Goal: Task Accomplishment & Management: Use online tool/utility

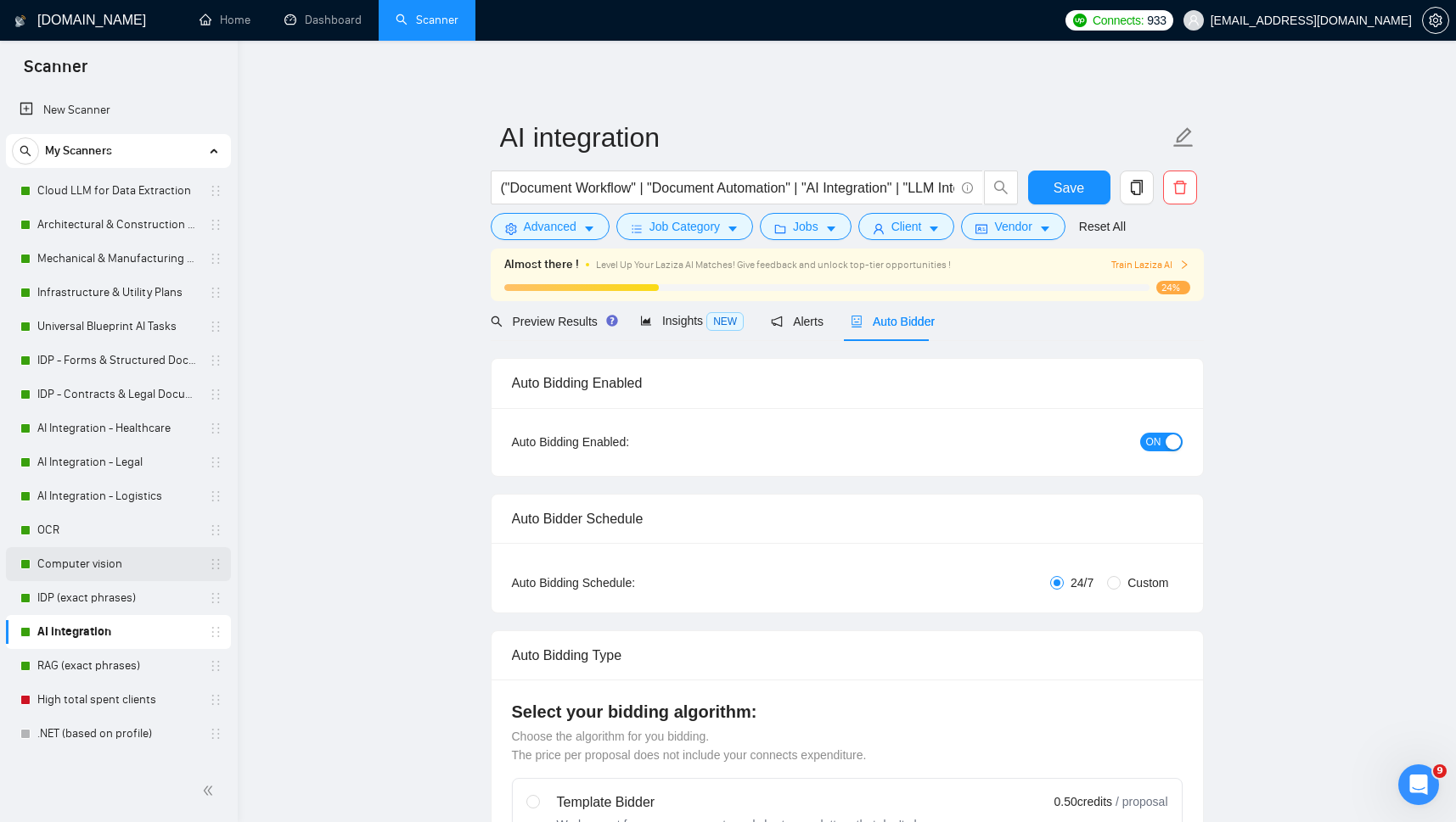
click at [78, 561] on link "Computer vision" at bounding box center [117, 564] width 161 height 34
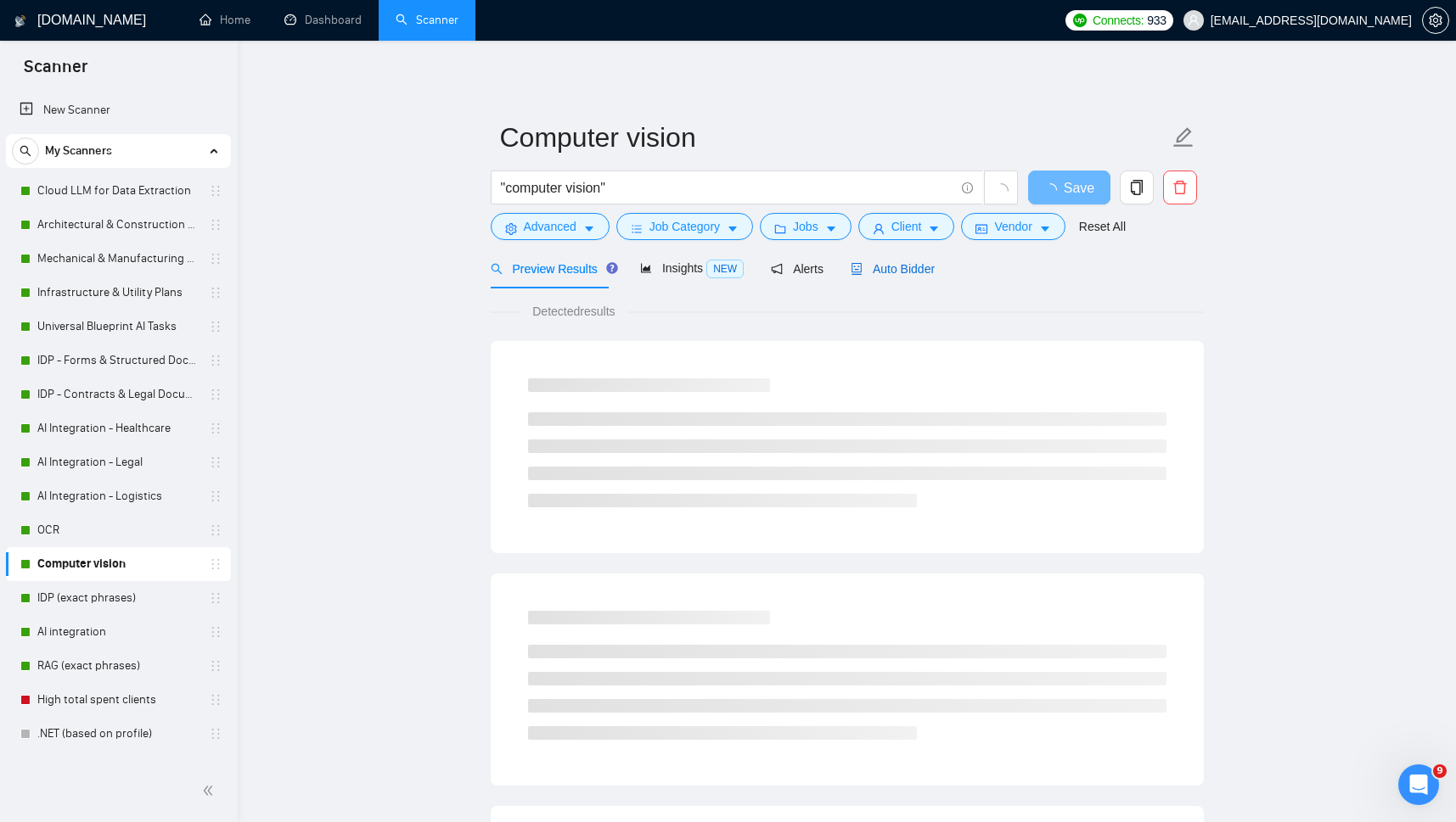
click at [860, 271] on span "Auto Bidder" at bounding box center [893, 269] width 84 height 14
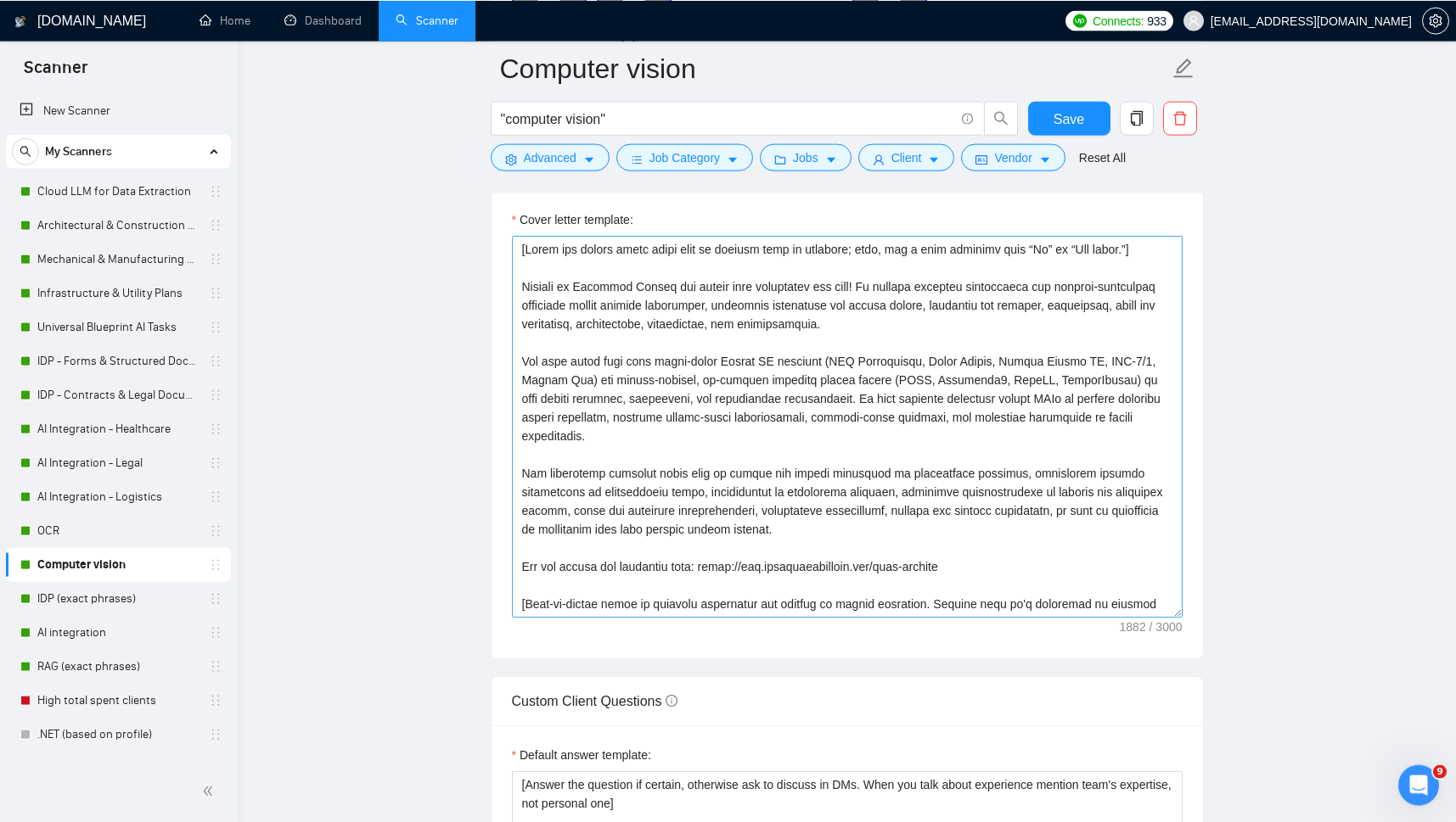
scroll to position [2082, 0]
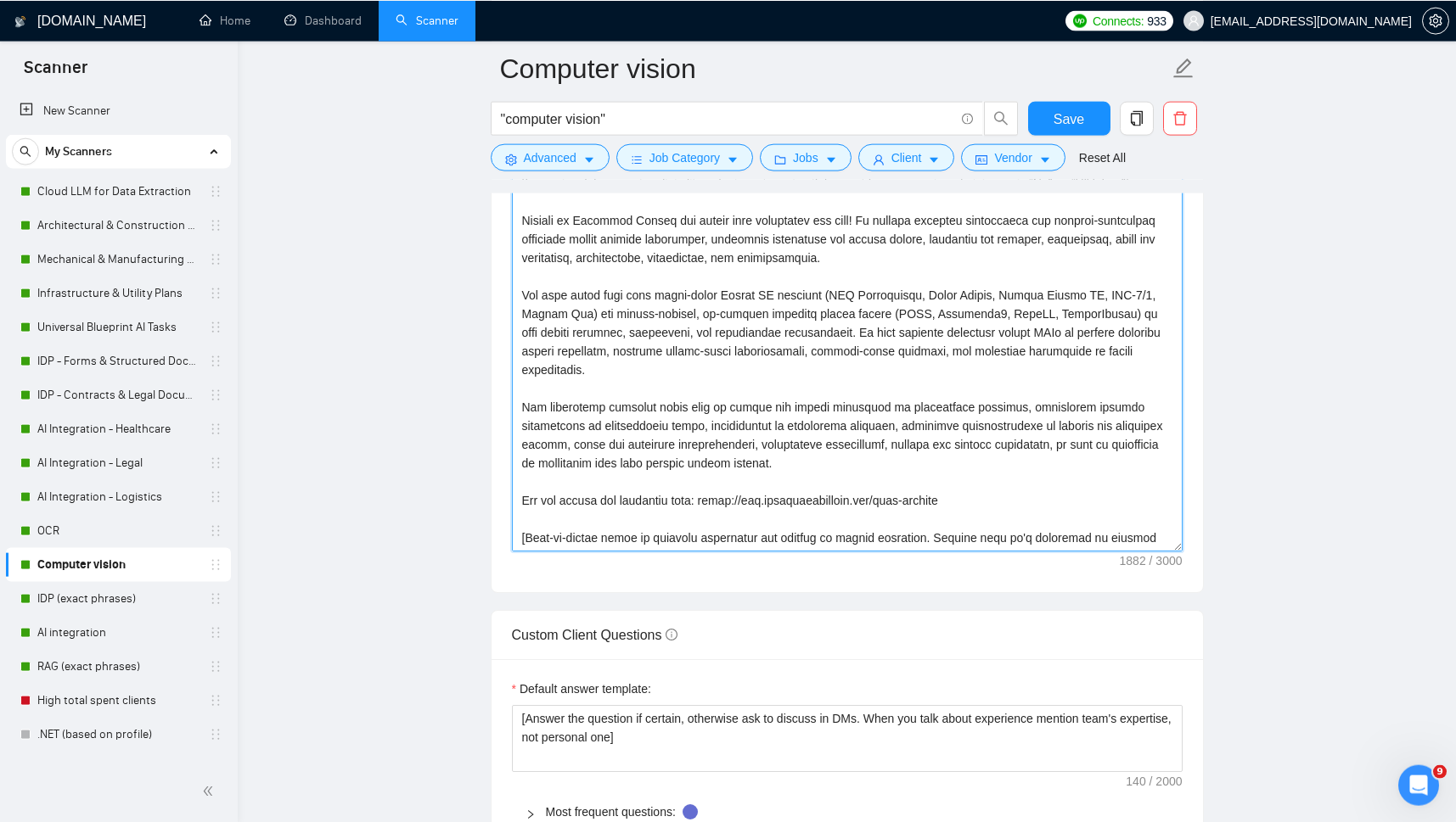
click at [836, 449] on textarea "Cover letter template:" at bounding box center [847, 359] width 671 height 382
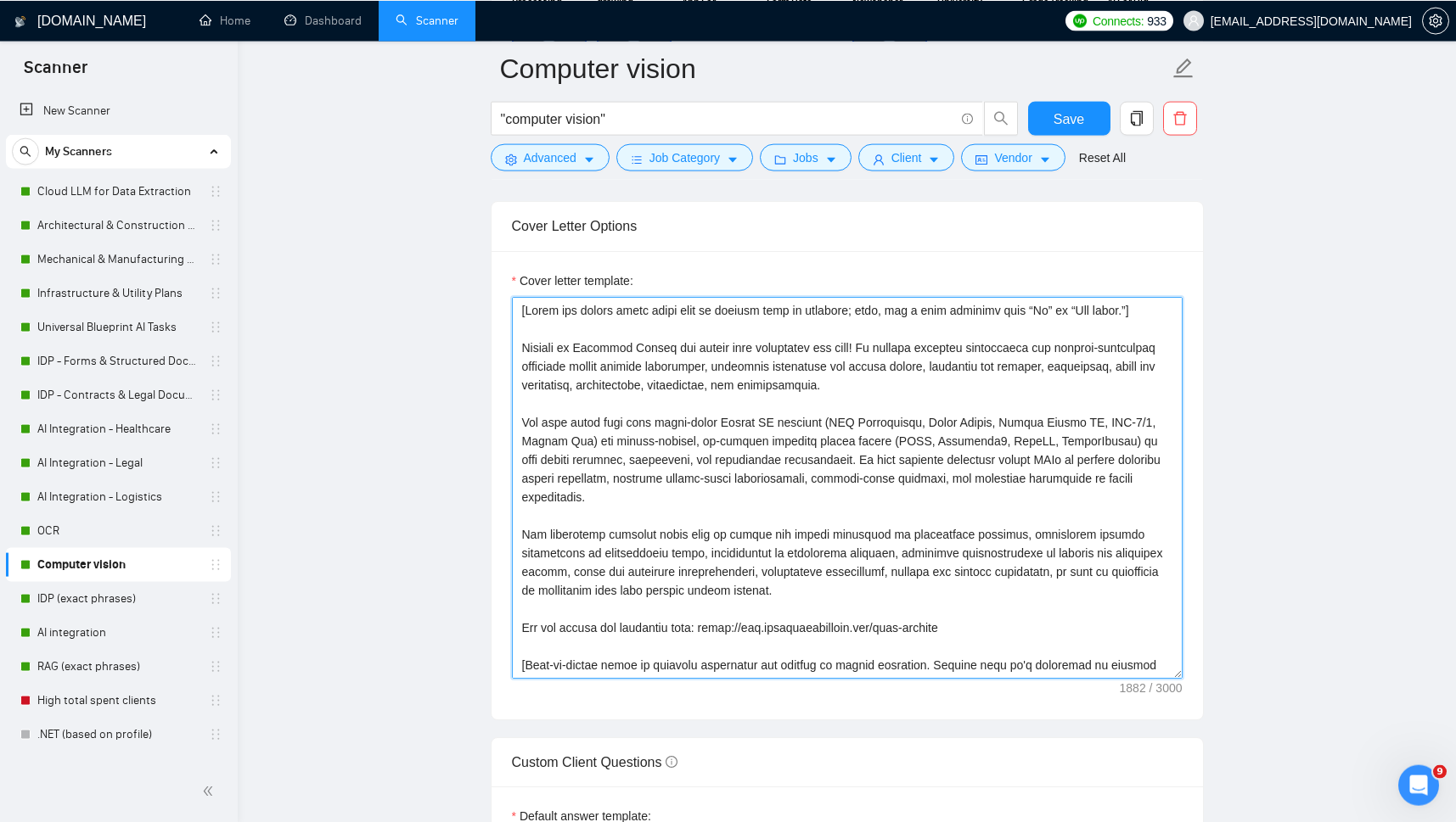
scroll to position [1937, 0]
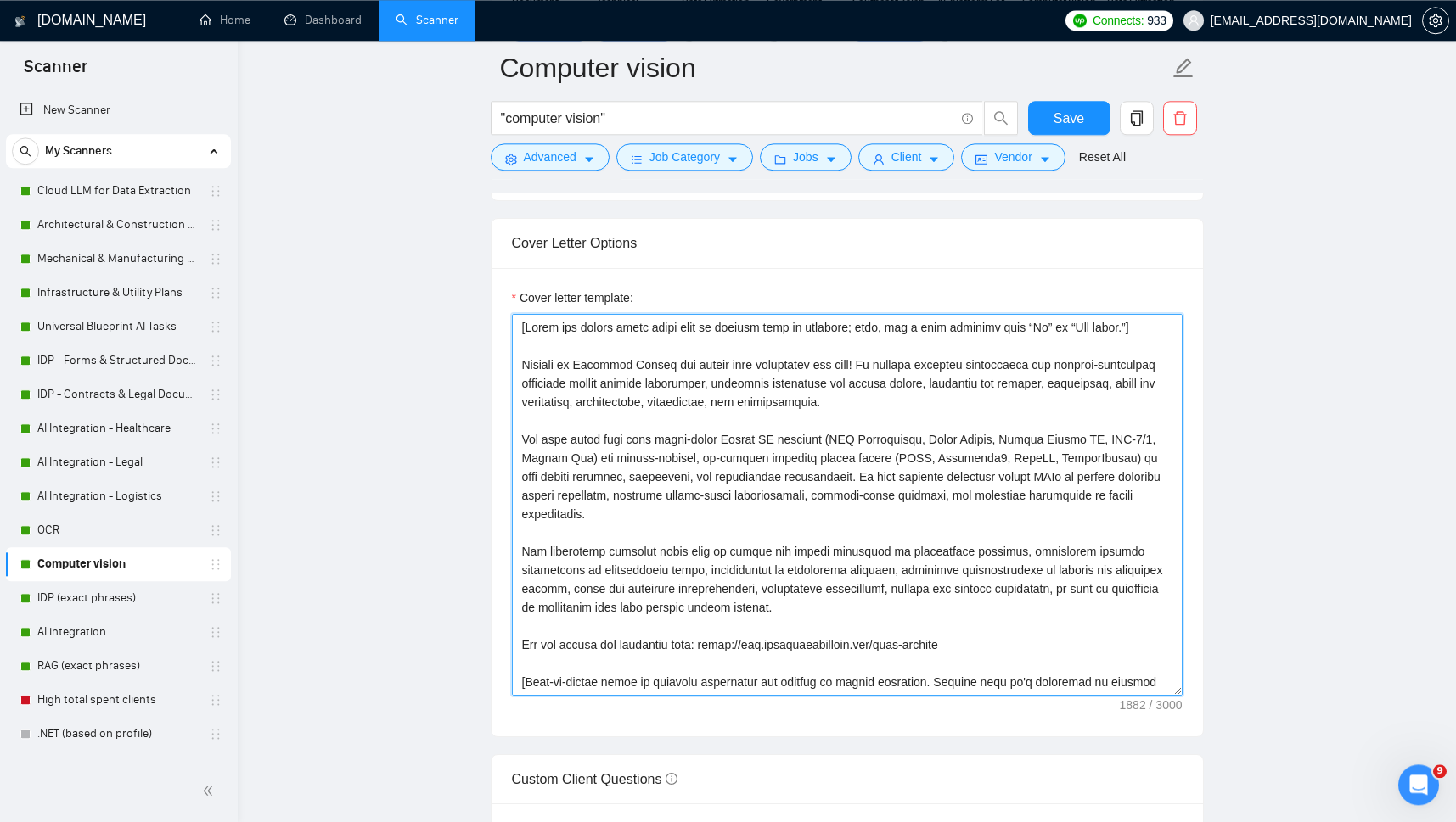
click at [814, 476] on textarea "Cover letter template:" at bounding box center [847, 504] width 671 height 382
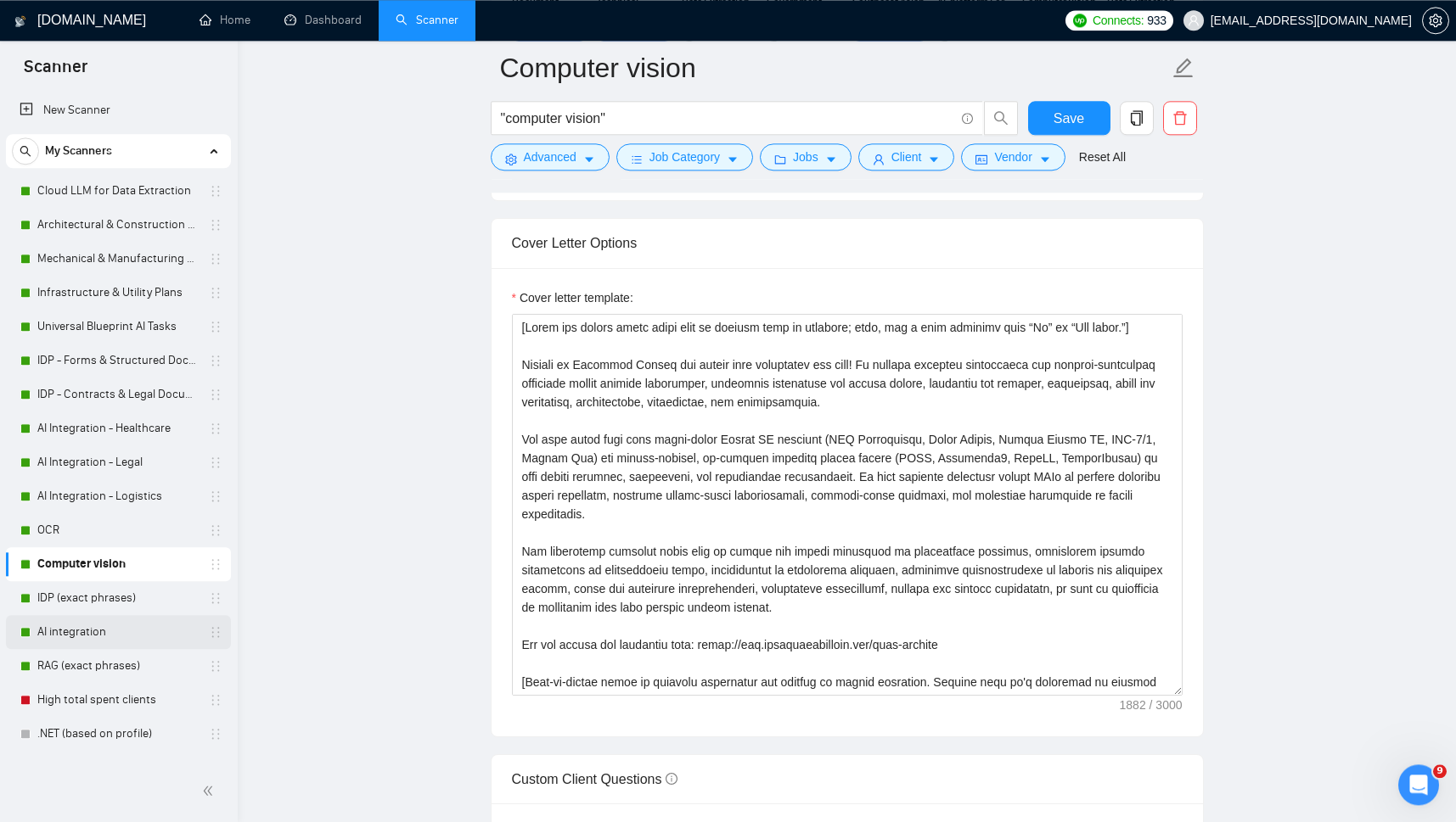
click at [67, 629] on link "AI integration" at bounding box center [117, 632] width 161 height 34
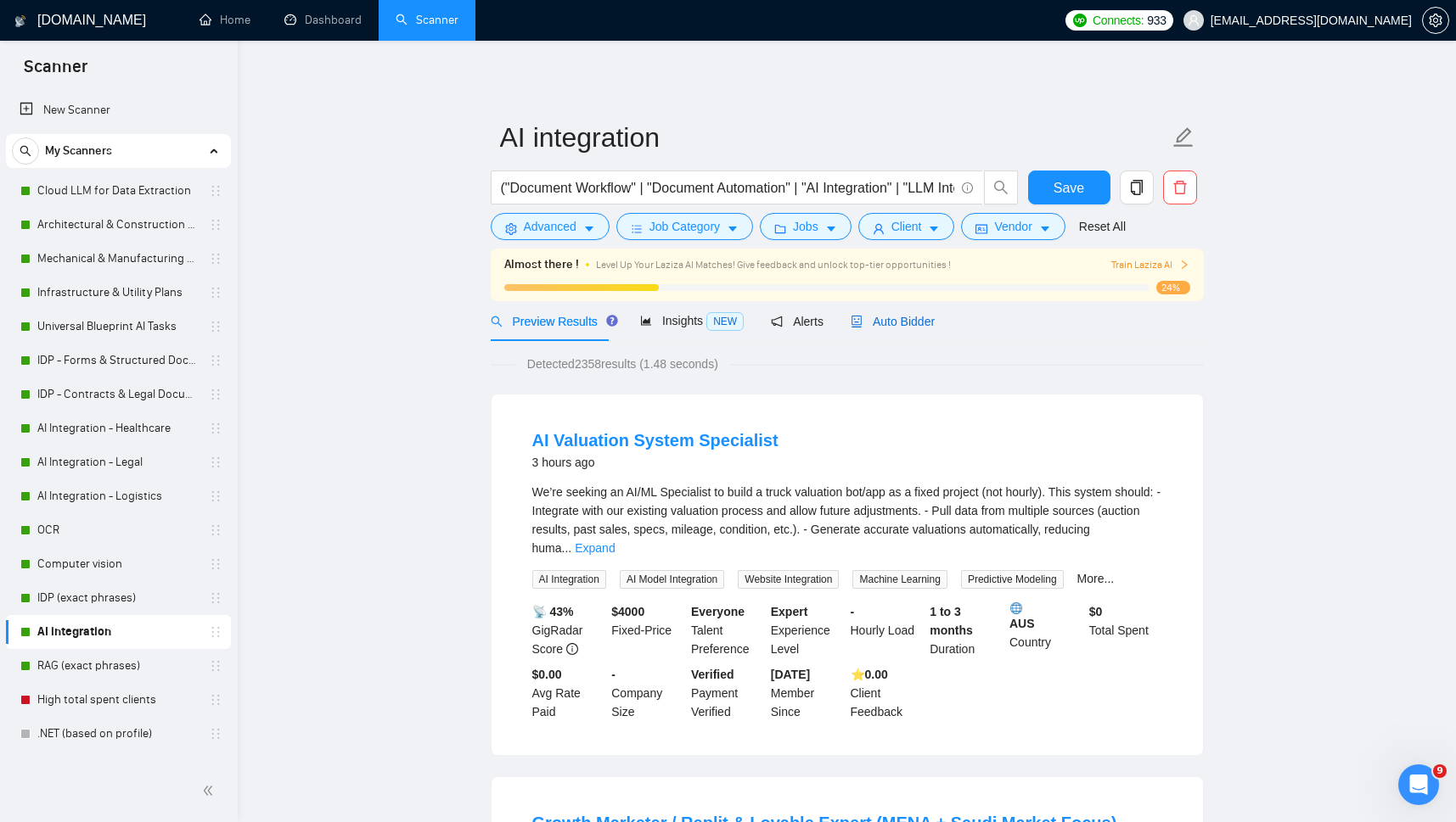
click at [870, 318] on span "Auto Bidder" at bounding box center [893, 321] width 84 height 14
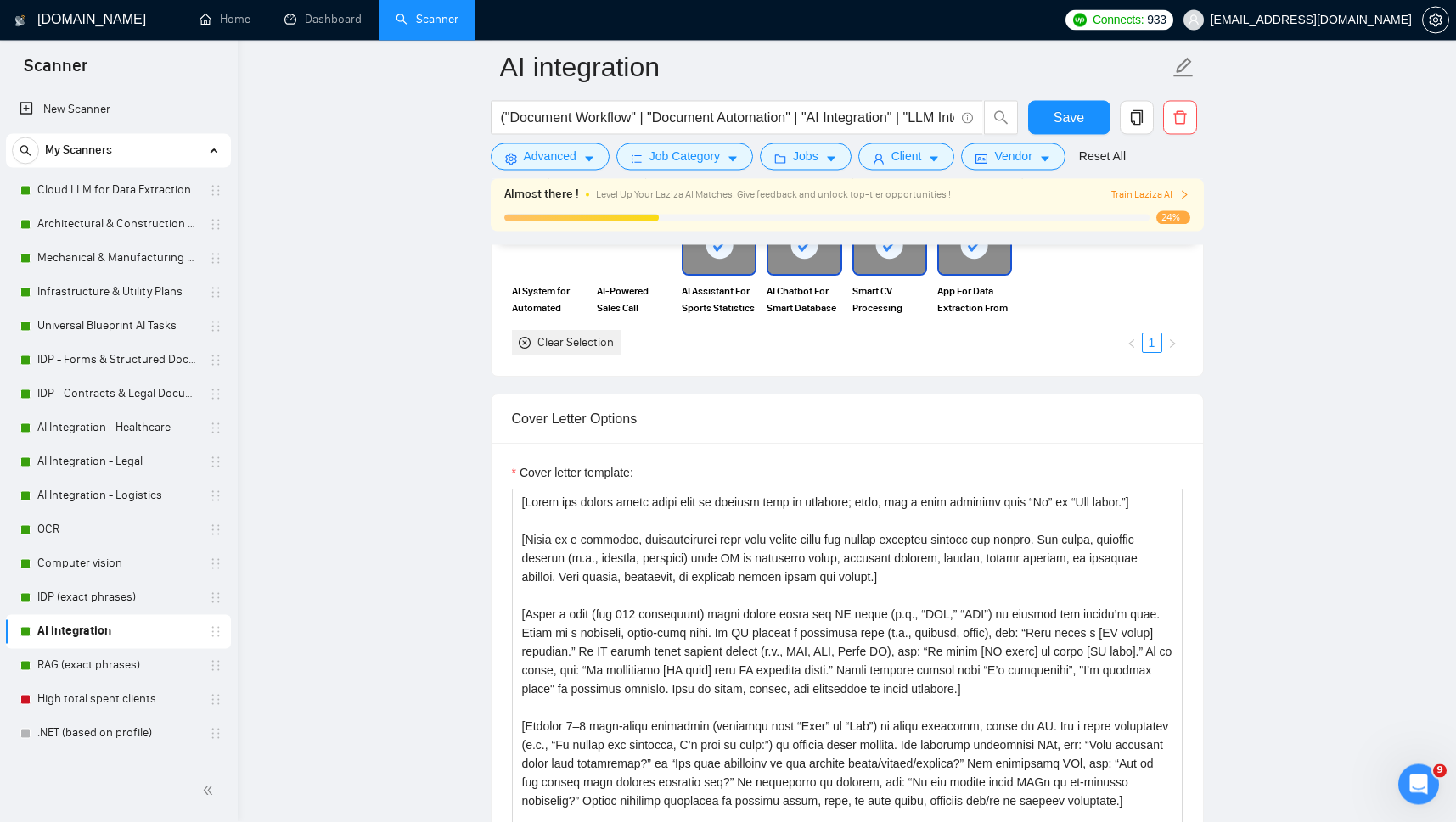
scroll to position [1885, 0]
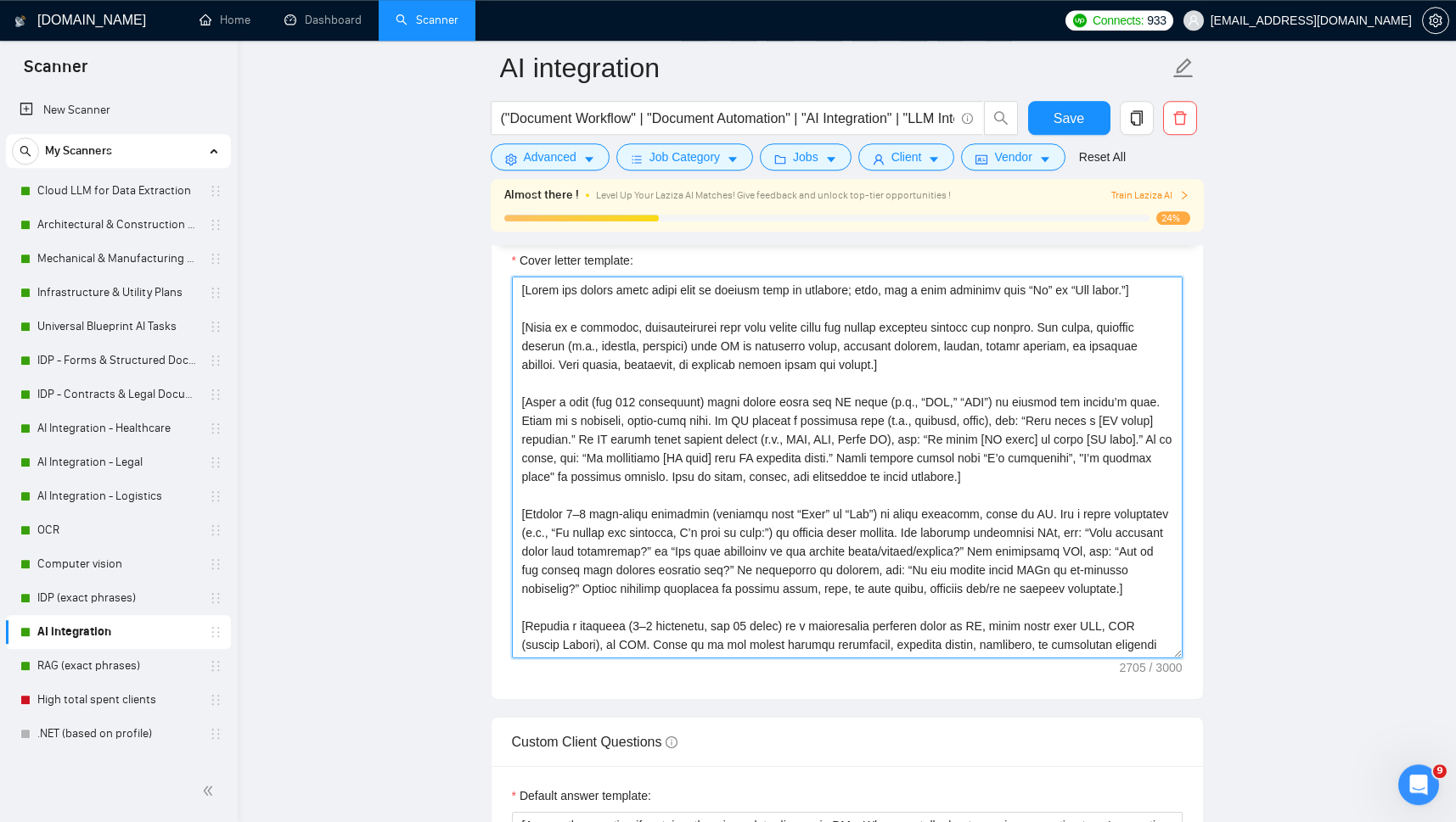
click at [913, 396] on textarea "Cover letter template:" at bounding box center [847, 467] width 671 height 382
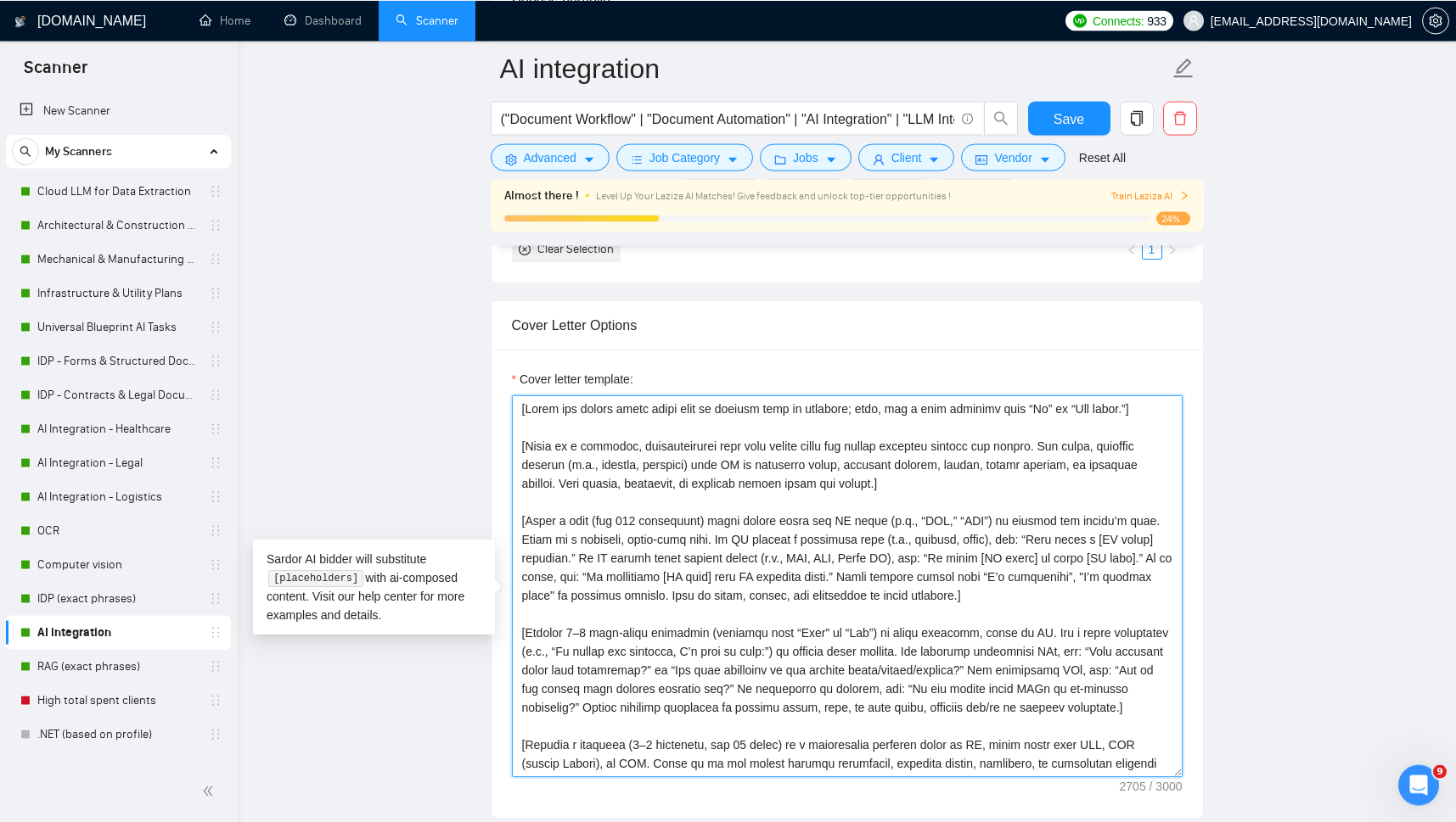
scroll to position [1597, 0]
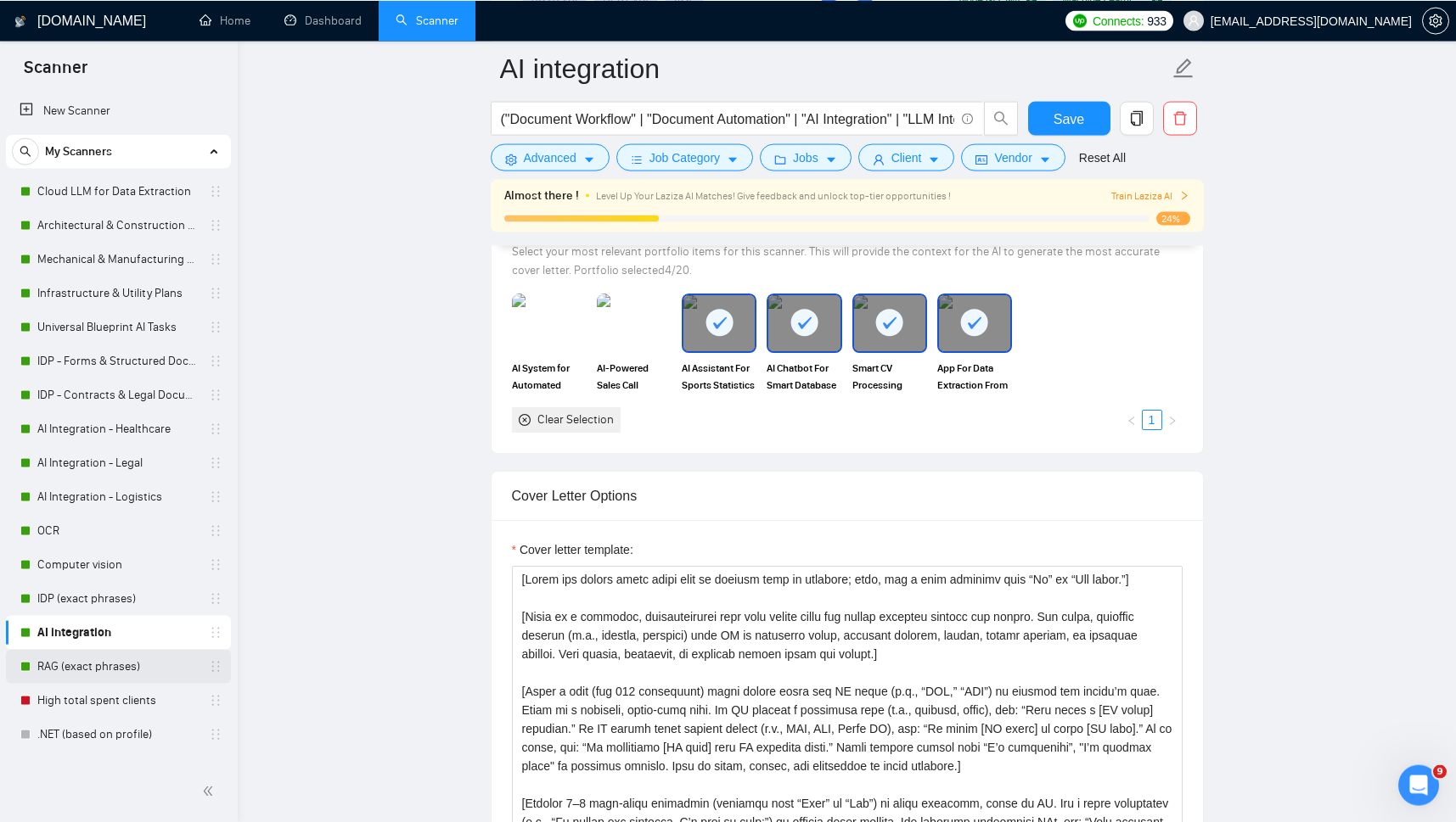
click at [84, 665] on link "RAG (exact phrases)" at bounding box center [117, 665] width 161 height 34
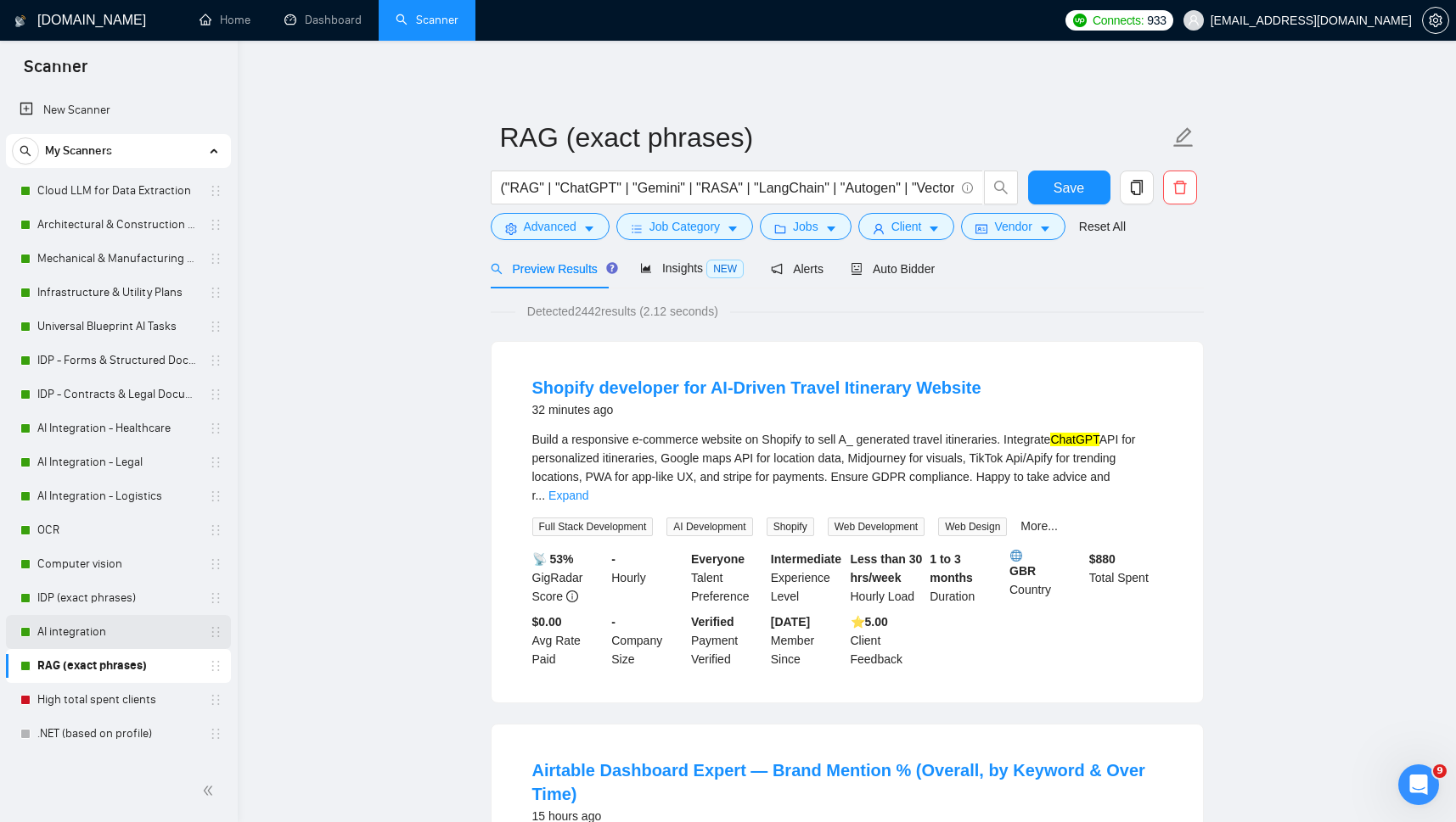
click at [51, 626] on link "AI integration" at bounding box center [117, 632] width 161 height 34
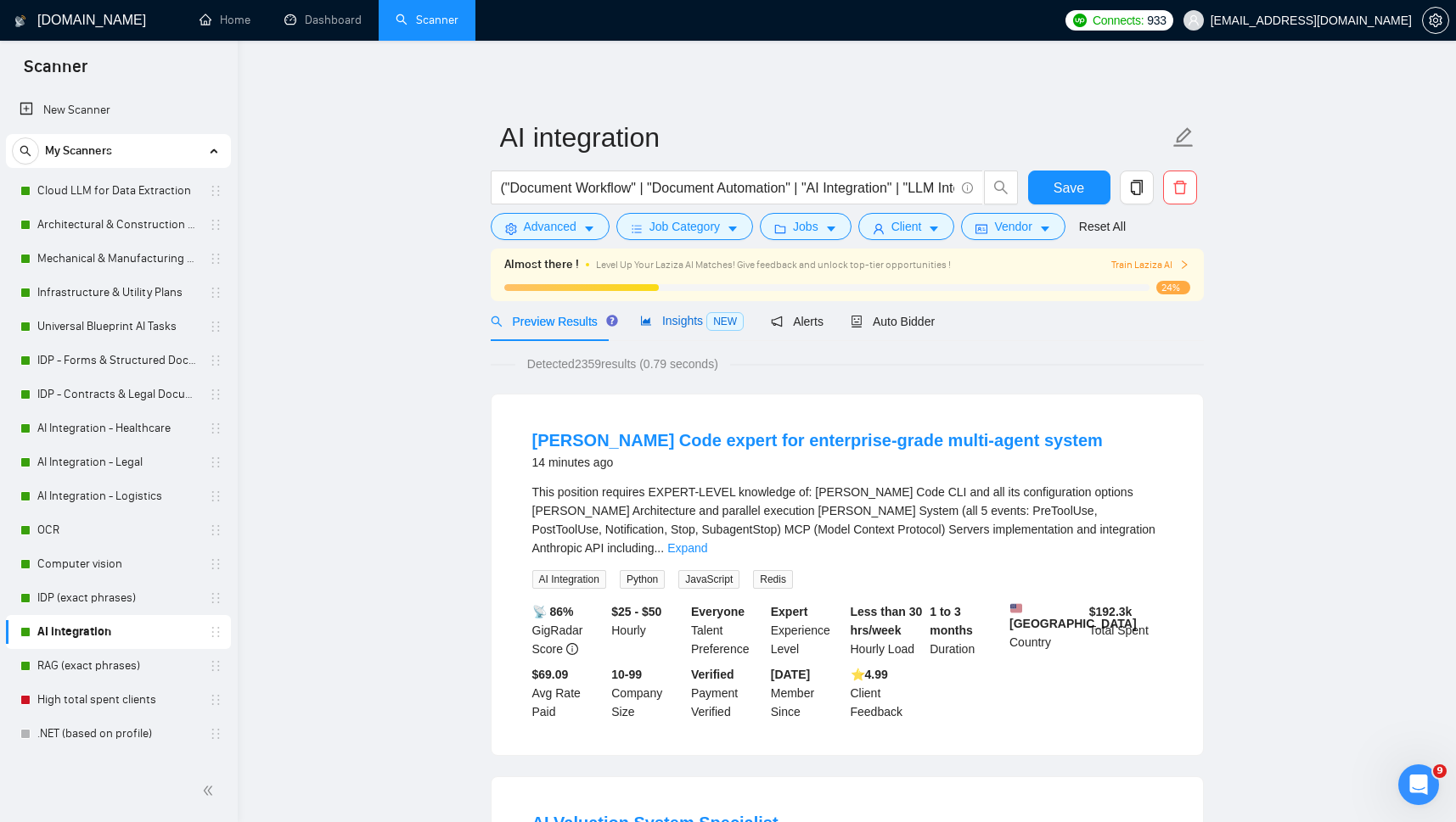
click at [676, 325] on span "Insights NEW" at bounding box center [692, 321] width 103 height 14
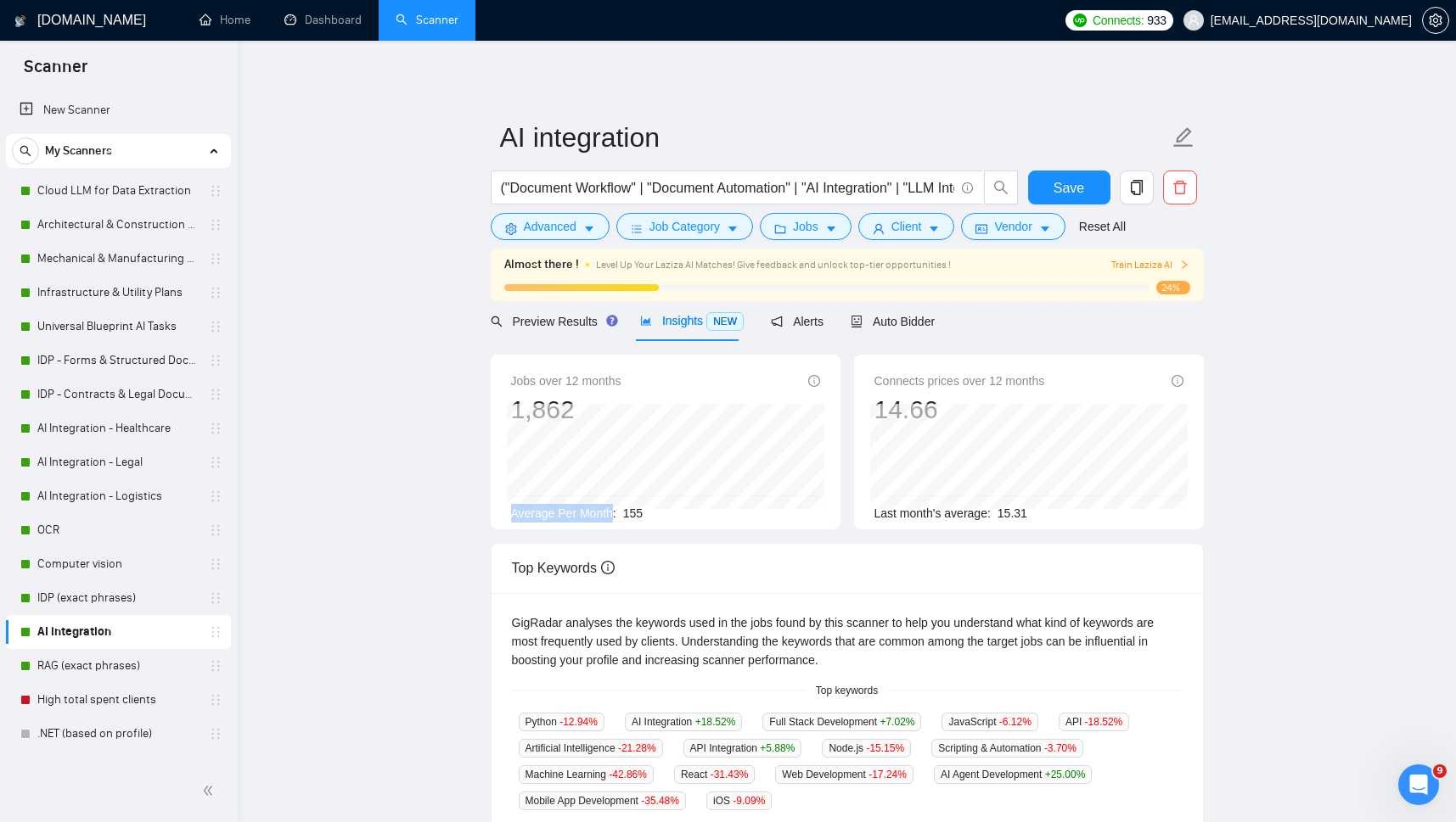
drag, startPoint x: 510, startPoint y: 514, endPoint x: 610, endPoint y: 513, distance: 100.0
click at [610, 513] on div "Jobs over 12 months 1,862 [DATE] 120 Average Per Month: 155" at bounding box center [666, 442] width 350 height 175
copy span "Average Per Month"
click at [63, 665] on link "RAG (exact phrases)" at bounding box center [117, 665] width 161 height 34
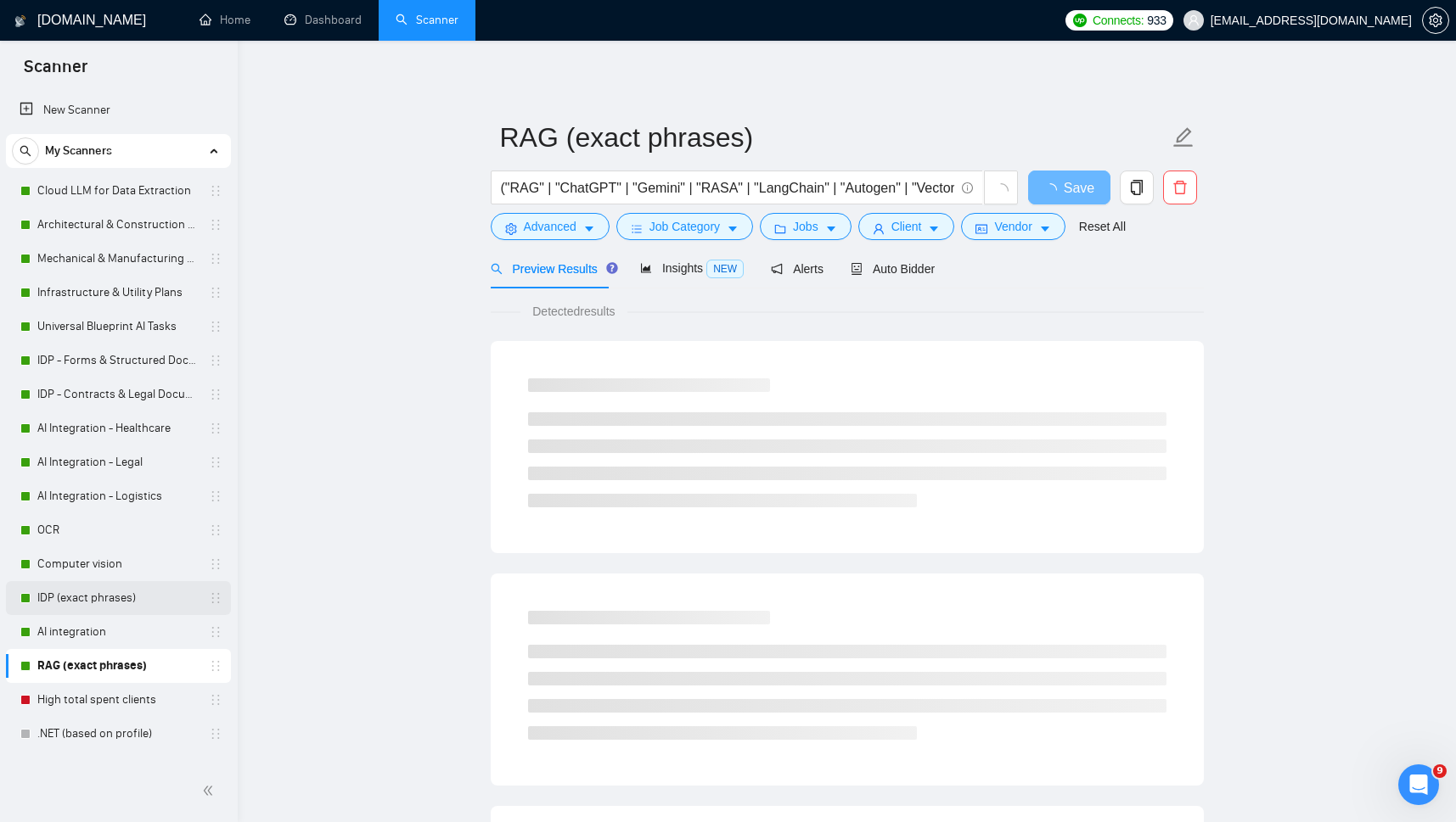
click at [73, 596] on link "IDP (exact phrases)" at bounding box center [117, 598] width 161 height 34
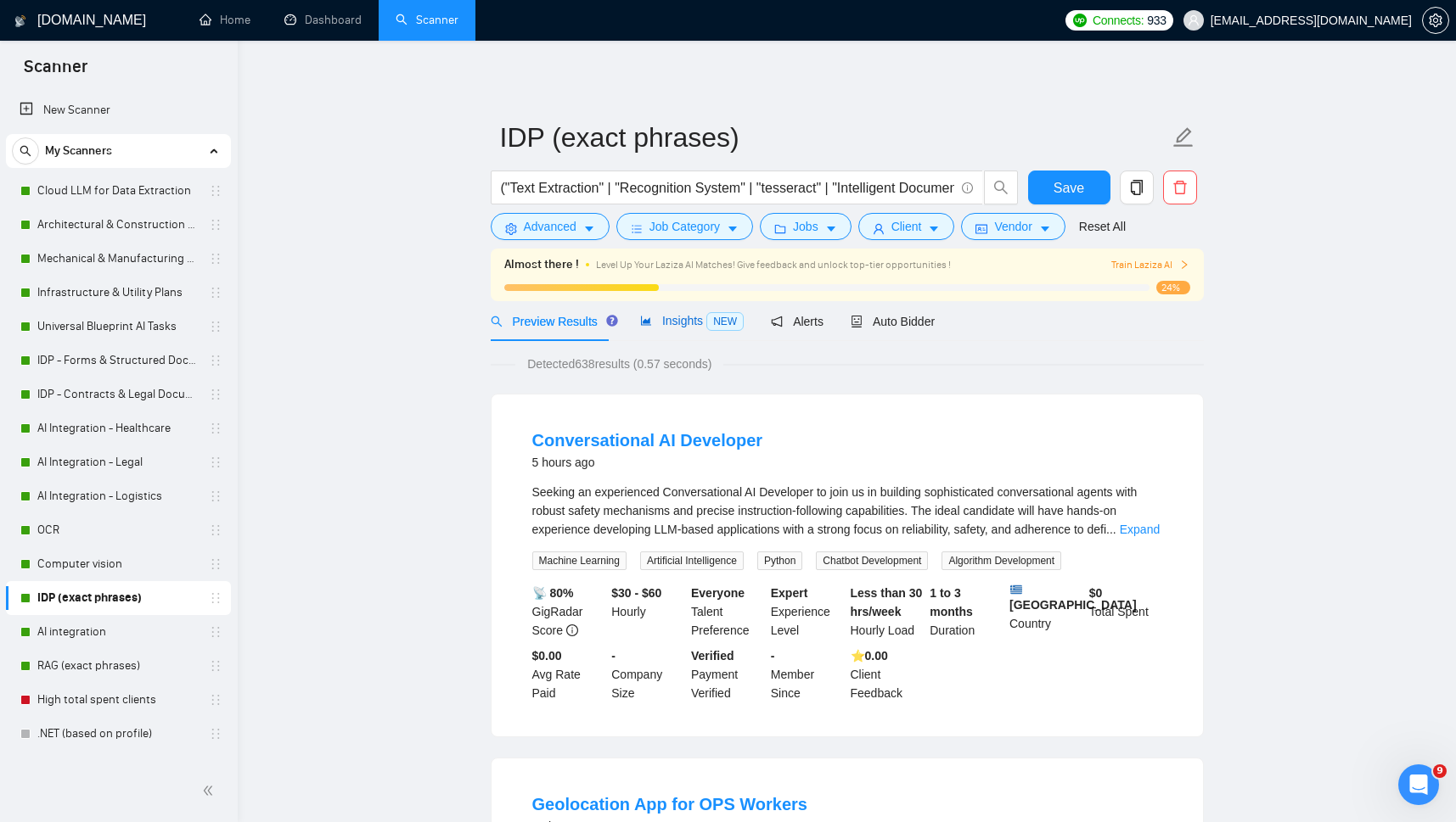
click at [662, 316] on span "Insights NEW" at bounding box center [692, 321] width 103 height 14
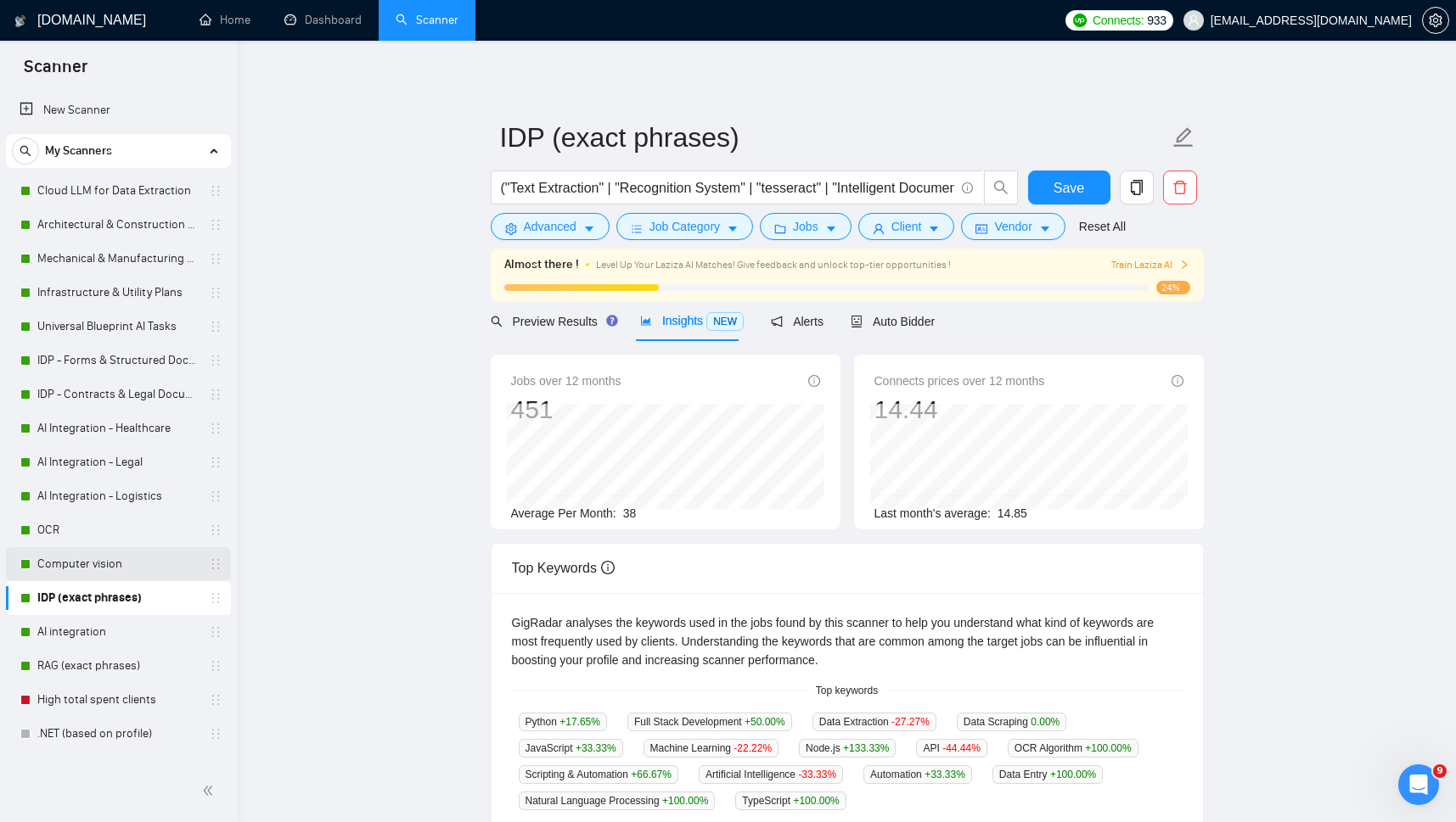
click at [80, 565] on link "Computer vision" at bounding box center [117, 564] width 161 height 34
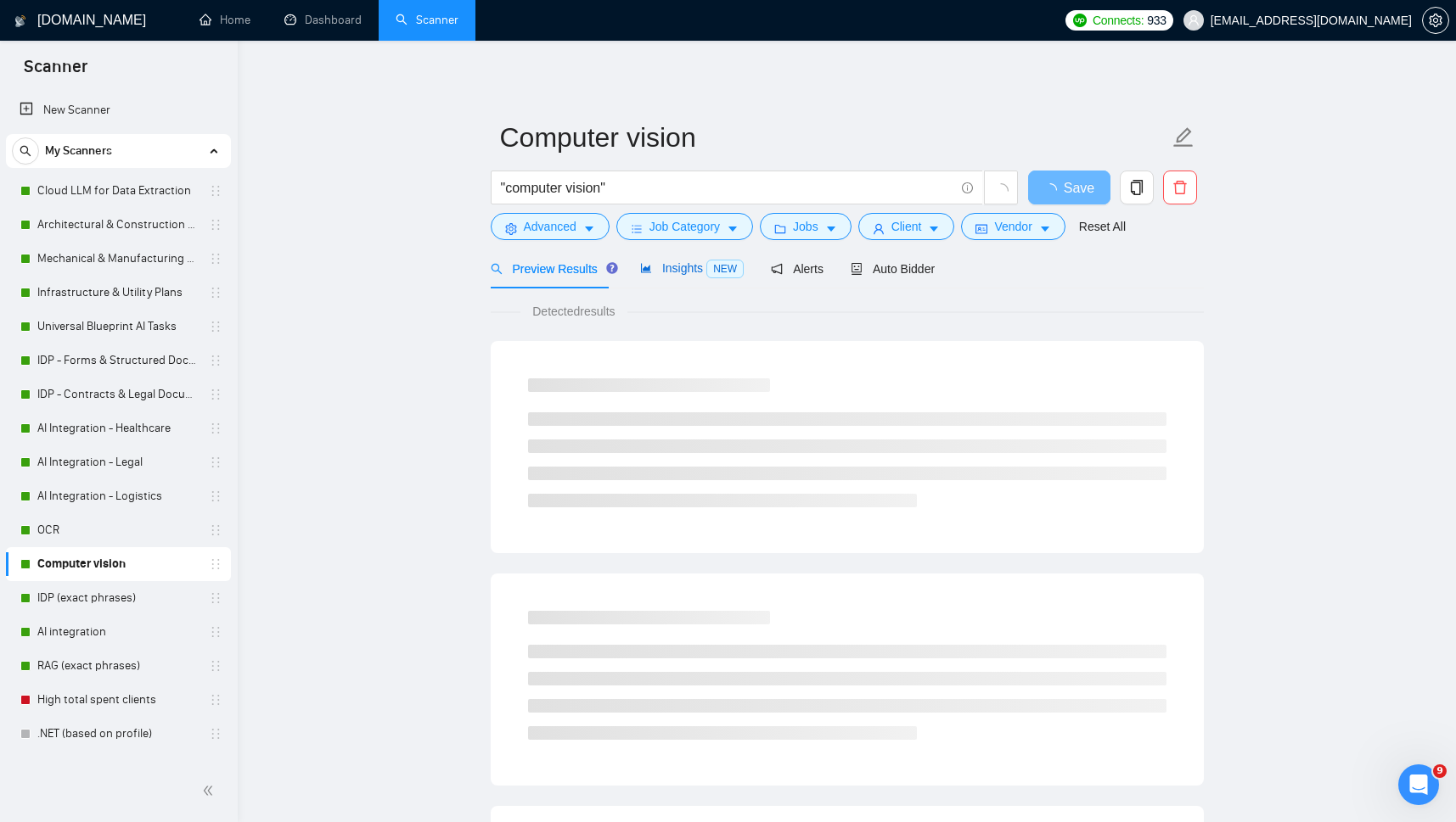
click at [688, 264] on span "Insights NEW" at bounding box center [692, 268] width 103 height 14
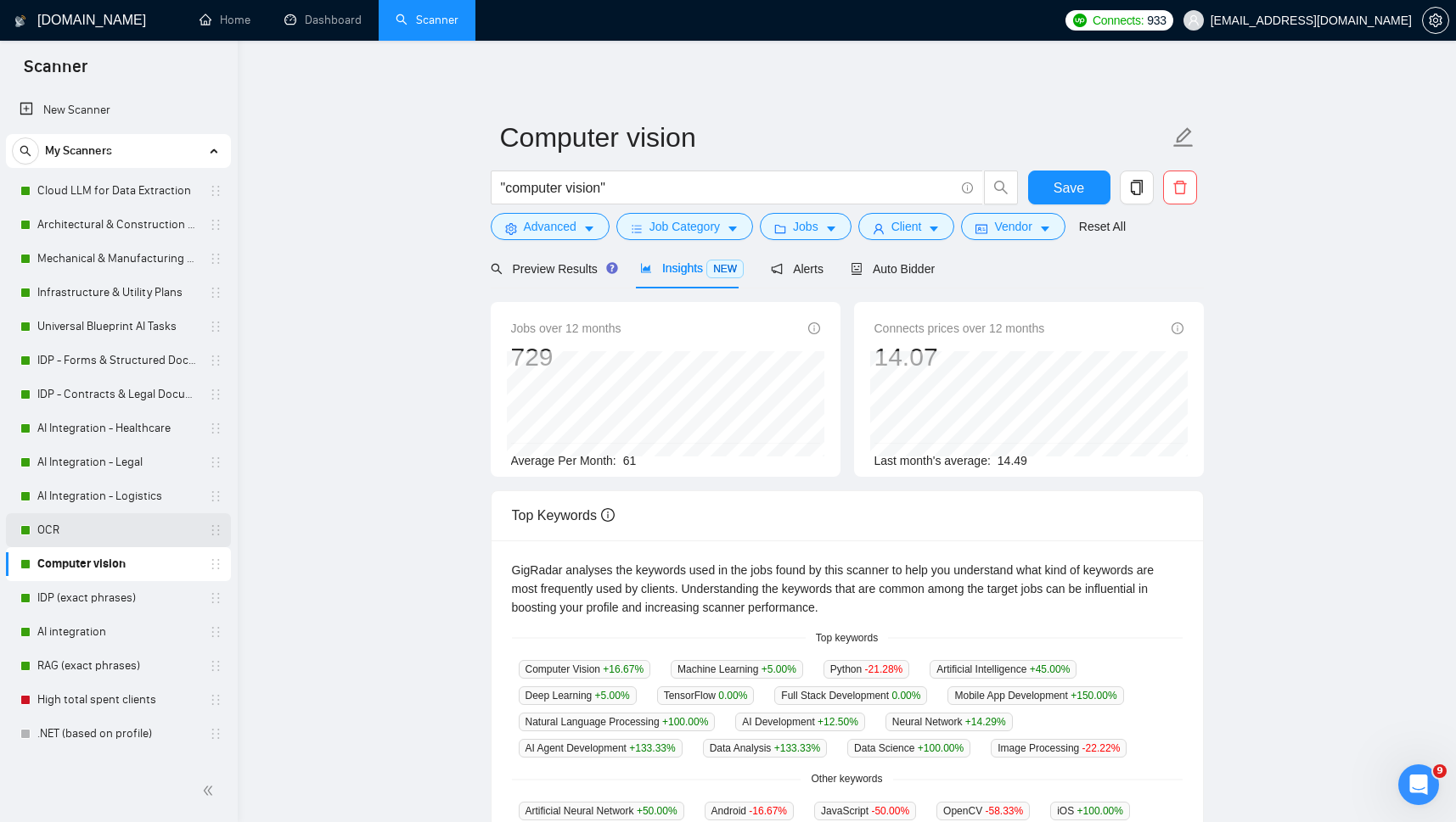
click at [38, 521] on link "OCR" at bounding box center [117, 530] width 161 height 34
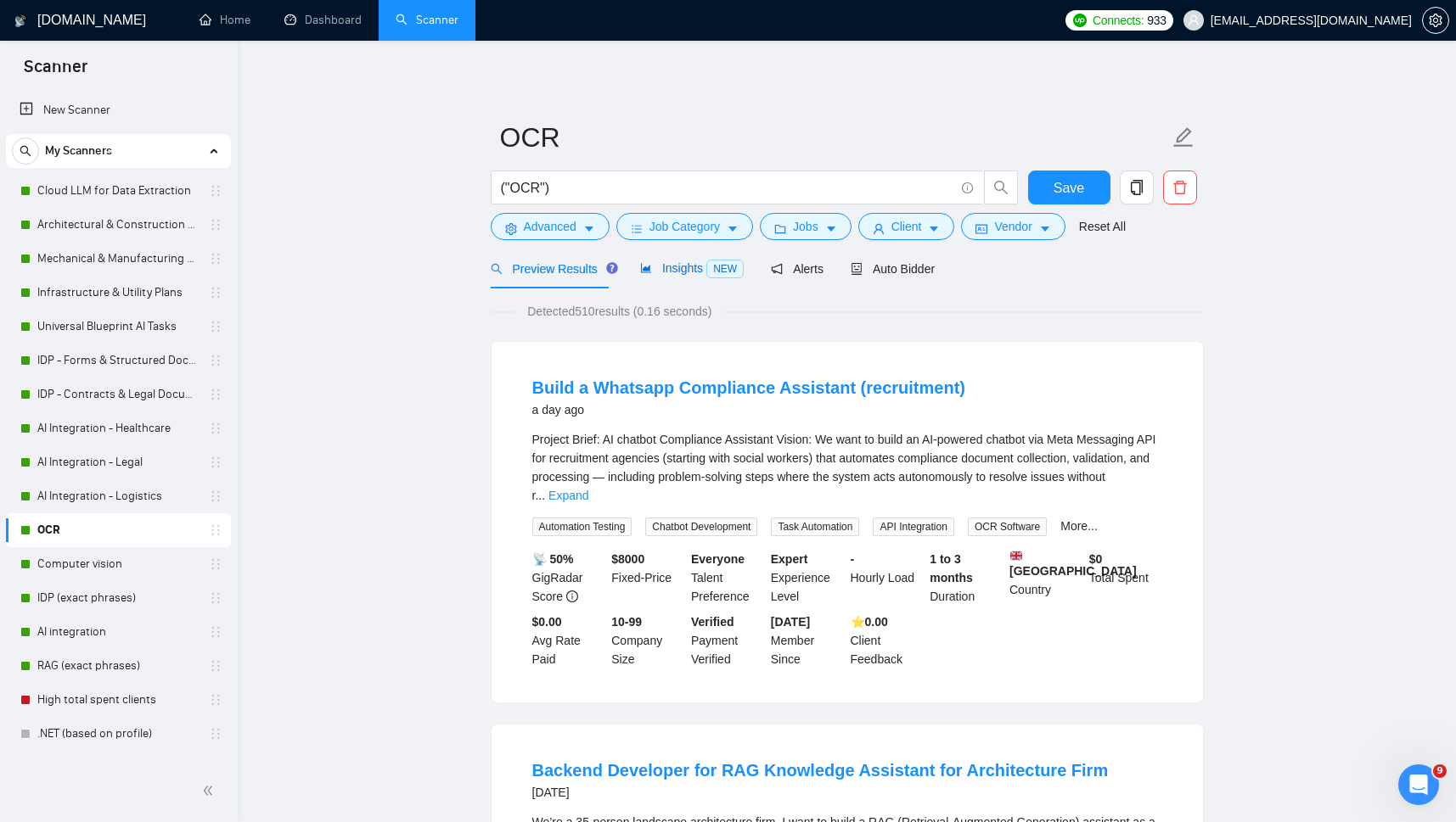
click at [674, 264] on span "Insights NEW" at bounding box center [692, 268] width 103 height 14
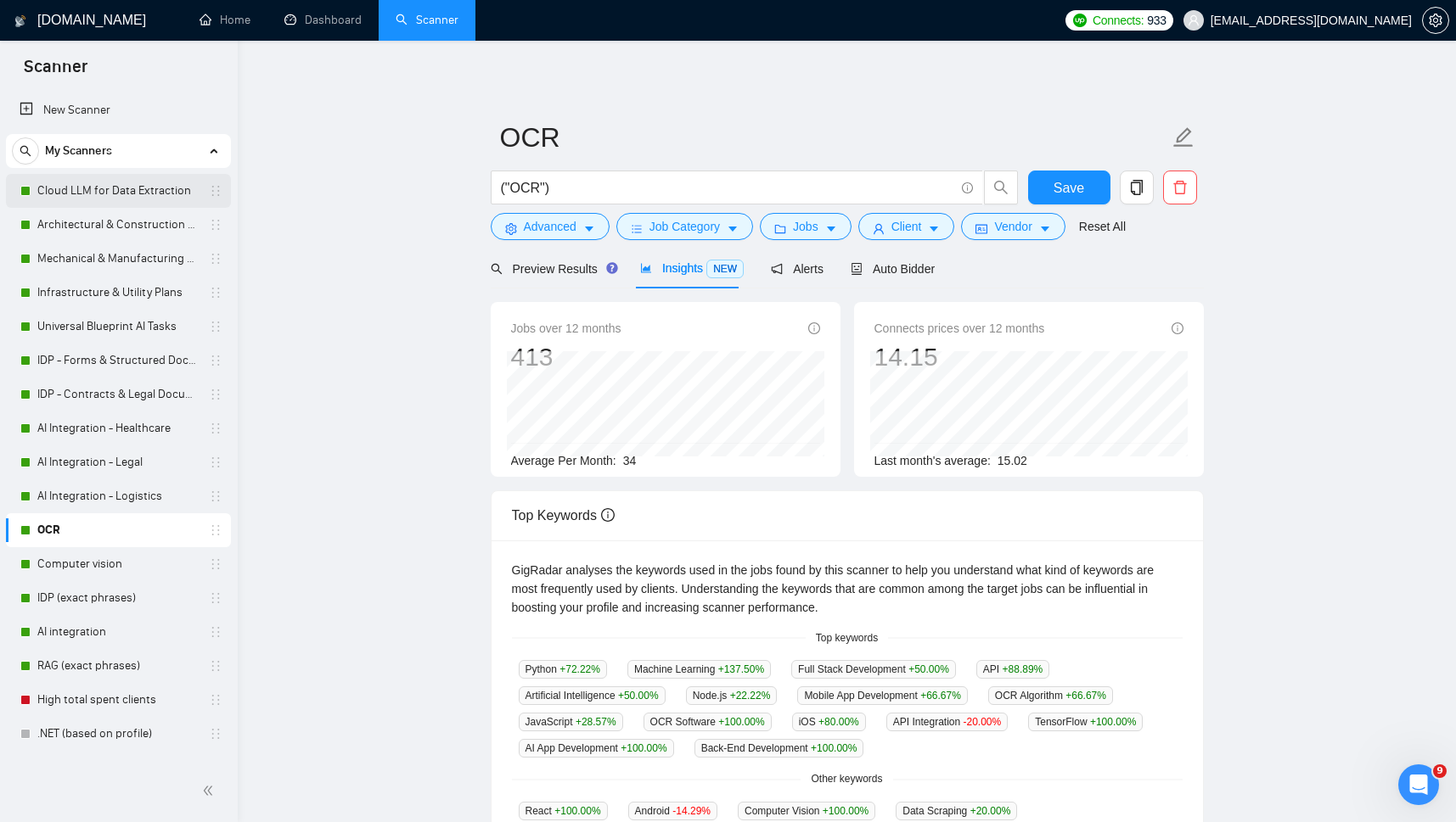
click at [82, 187] on link "Cloud LLM for Data Extraction" at bounding box center [117, 190] width 161 height 34
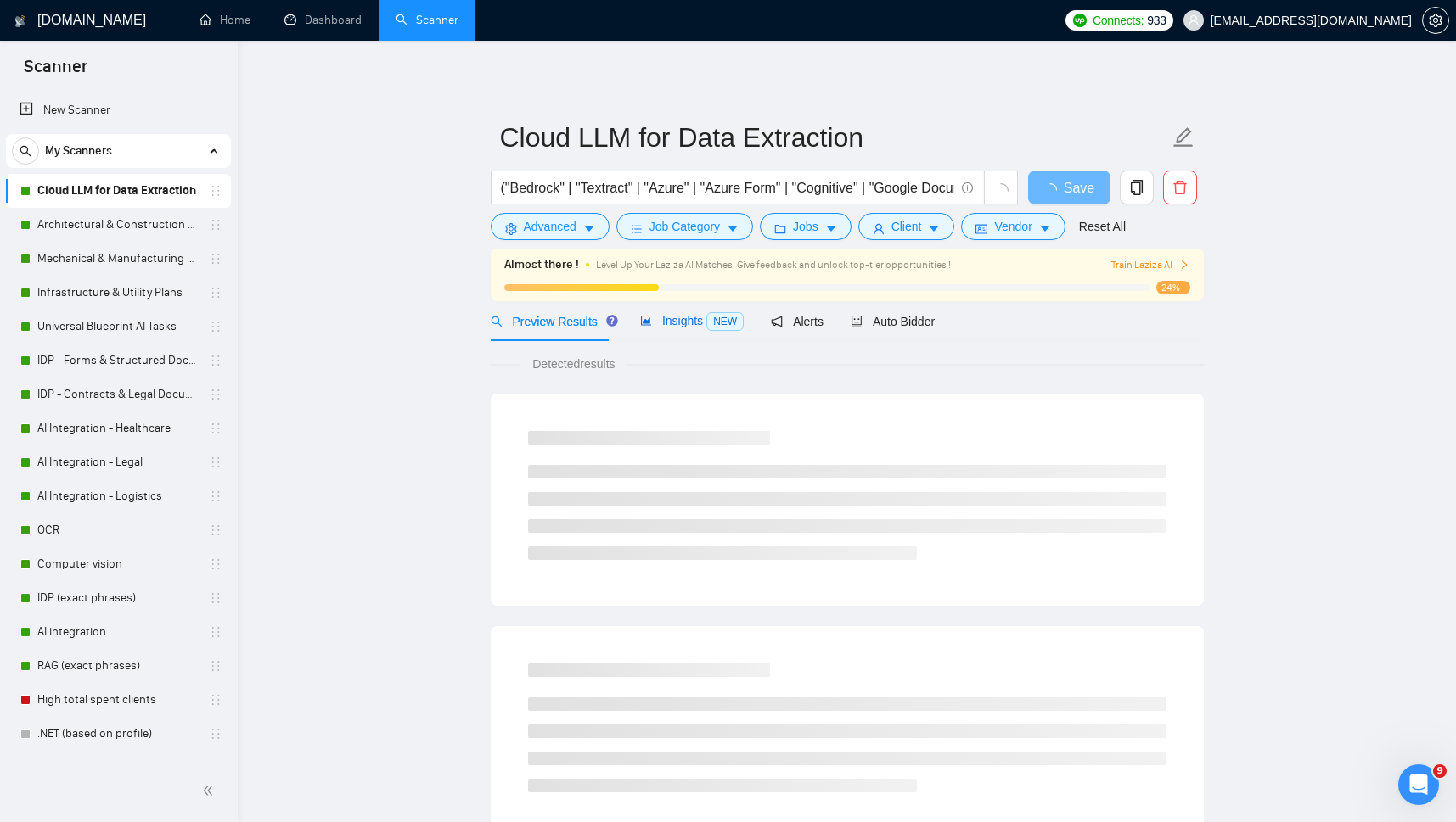
click at [684, 325] on span "Insights NEW" at bounding box center [692, 321] width 103 height 14
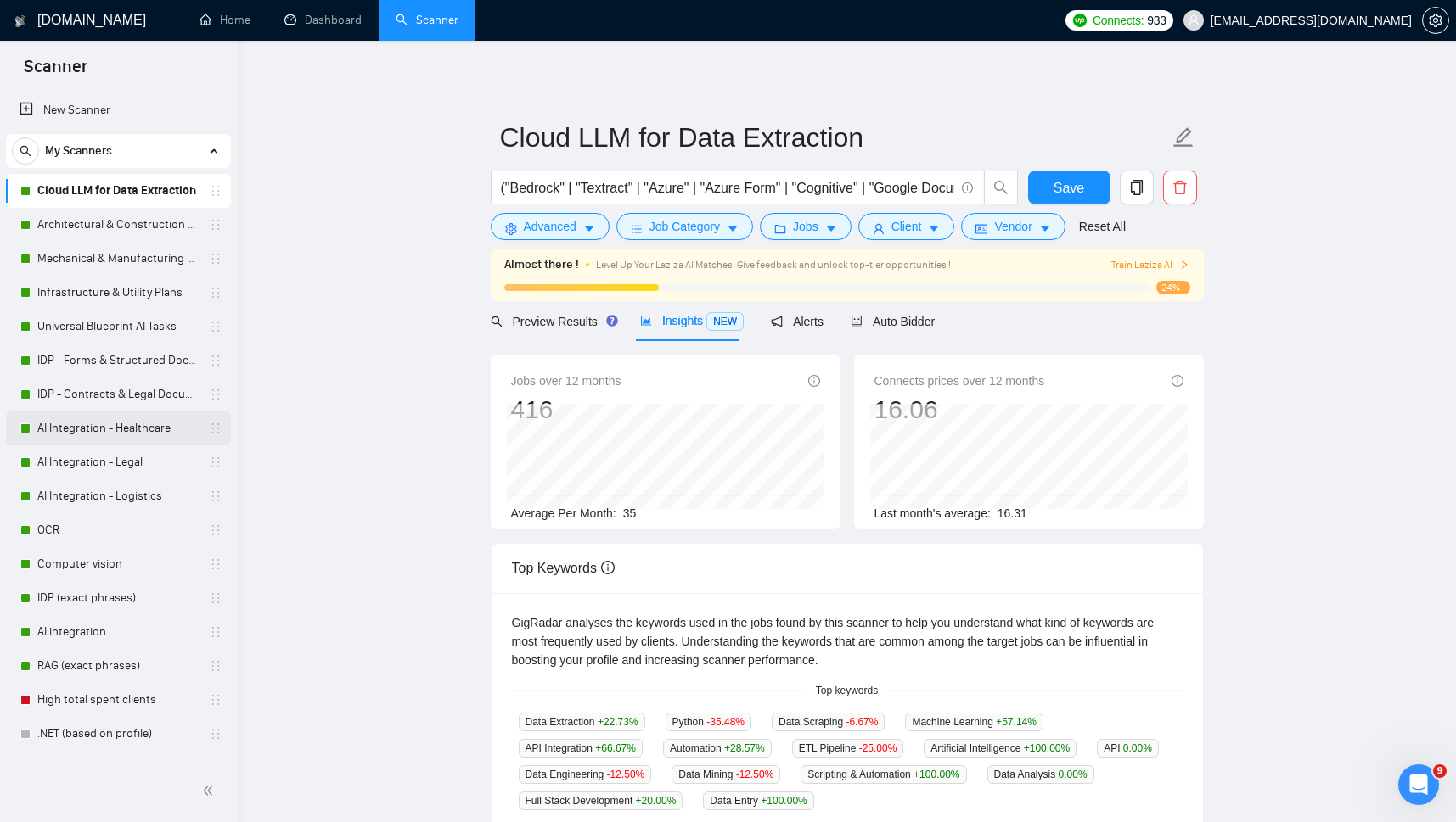
click at [88, 420] on link "AI Integration - Healthcare" at bounding box center [117, 428] width 161 height 34
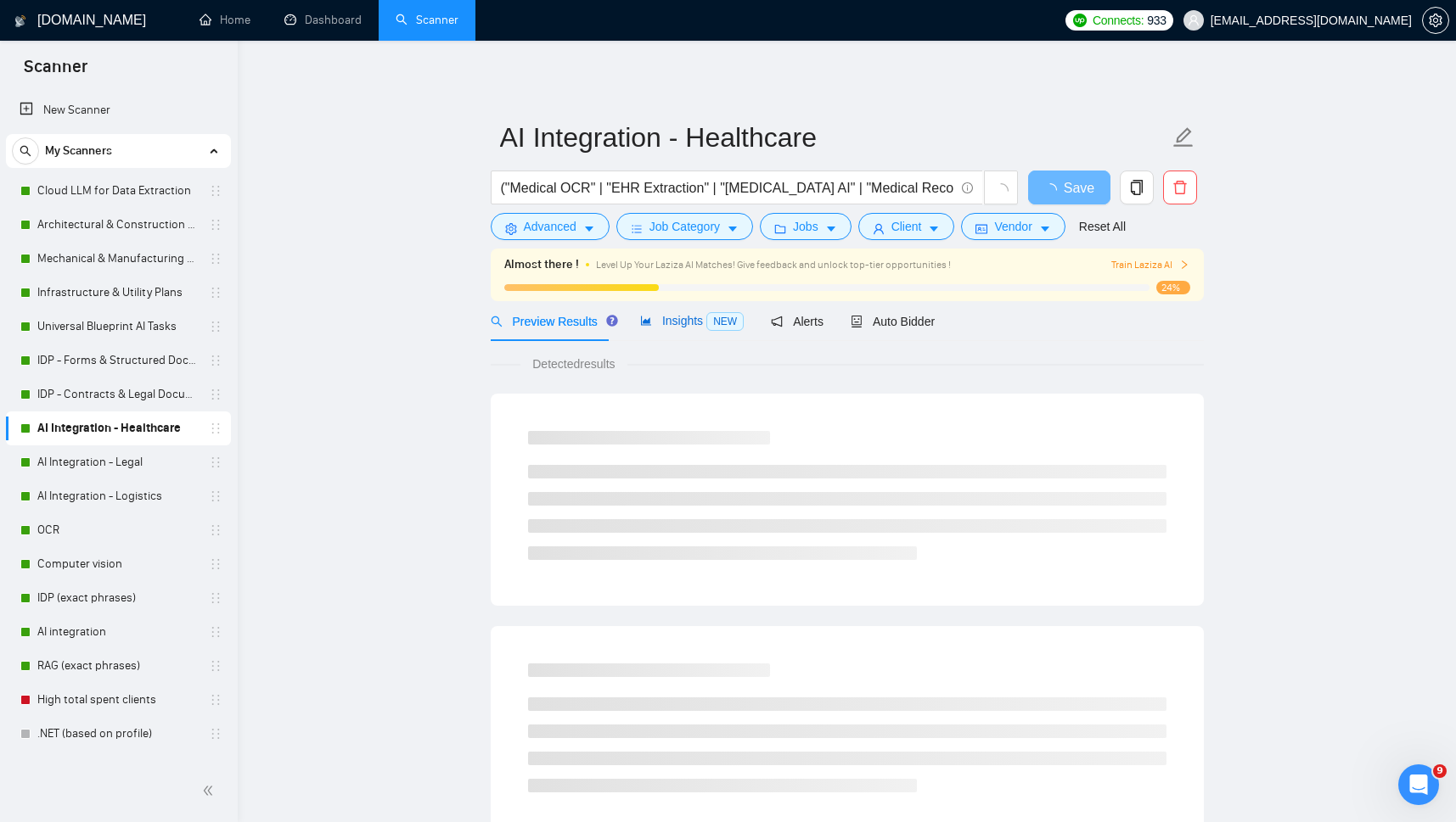
click at [679, 326] on span "Insights NEW" at bounding box center [692, 321] width 103 height 14
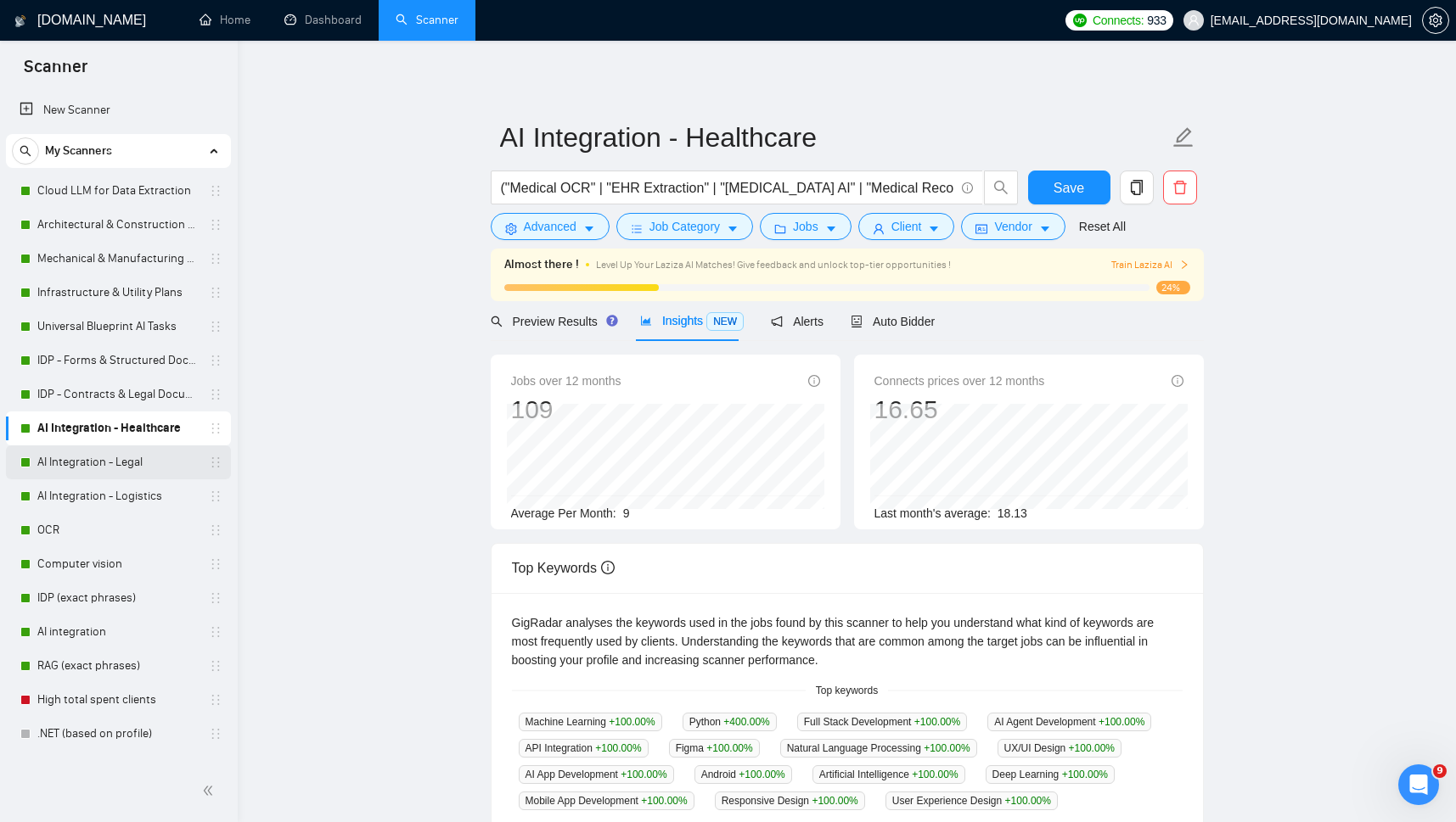
click at [84, 459] on link "AI Integration - Legal" at bounding box center [117, 462] width 161 height 34
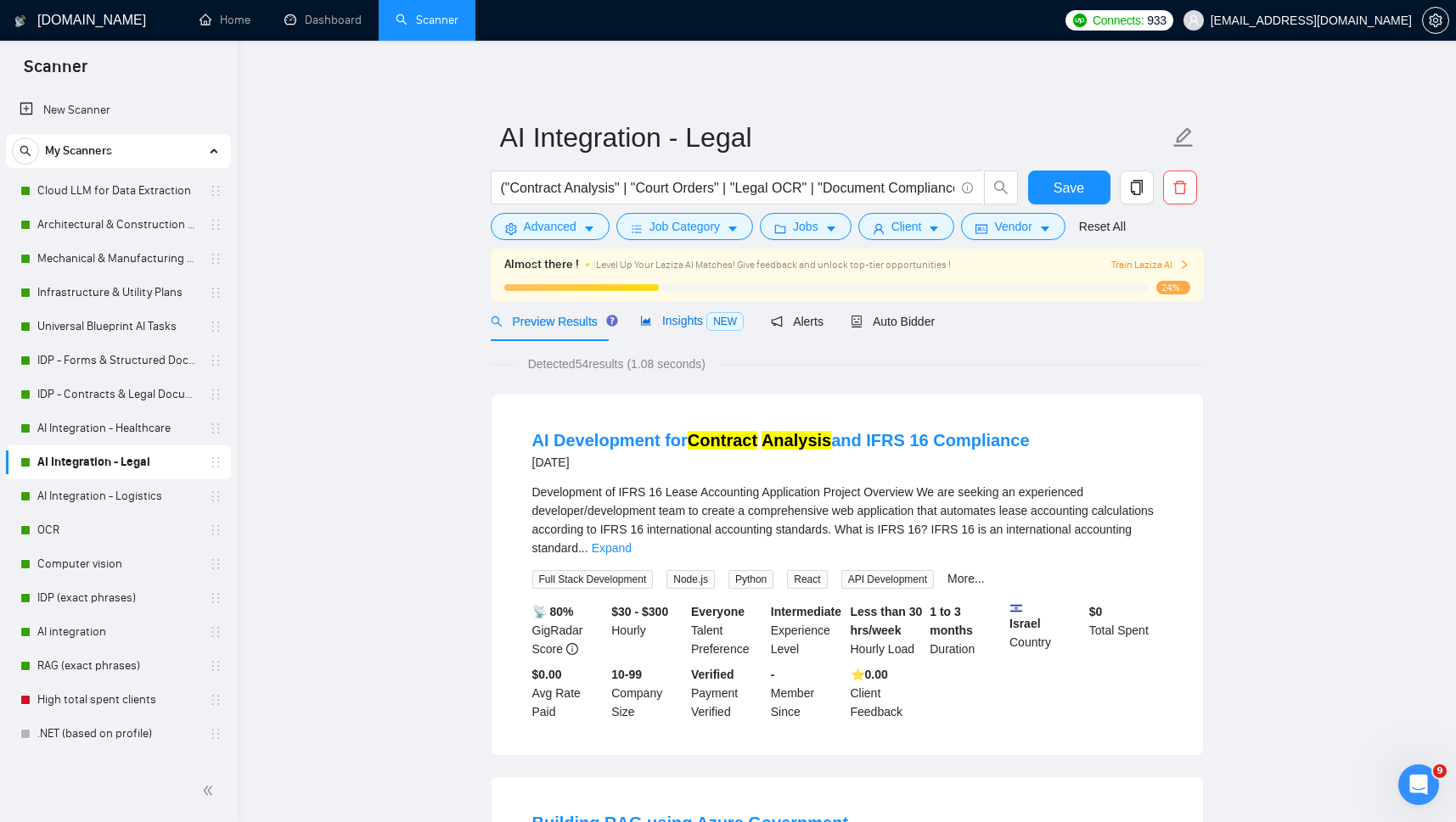
click at [684, 327] on span "Insights NEW" at bounding box center [692, 321] width 103 height 14
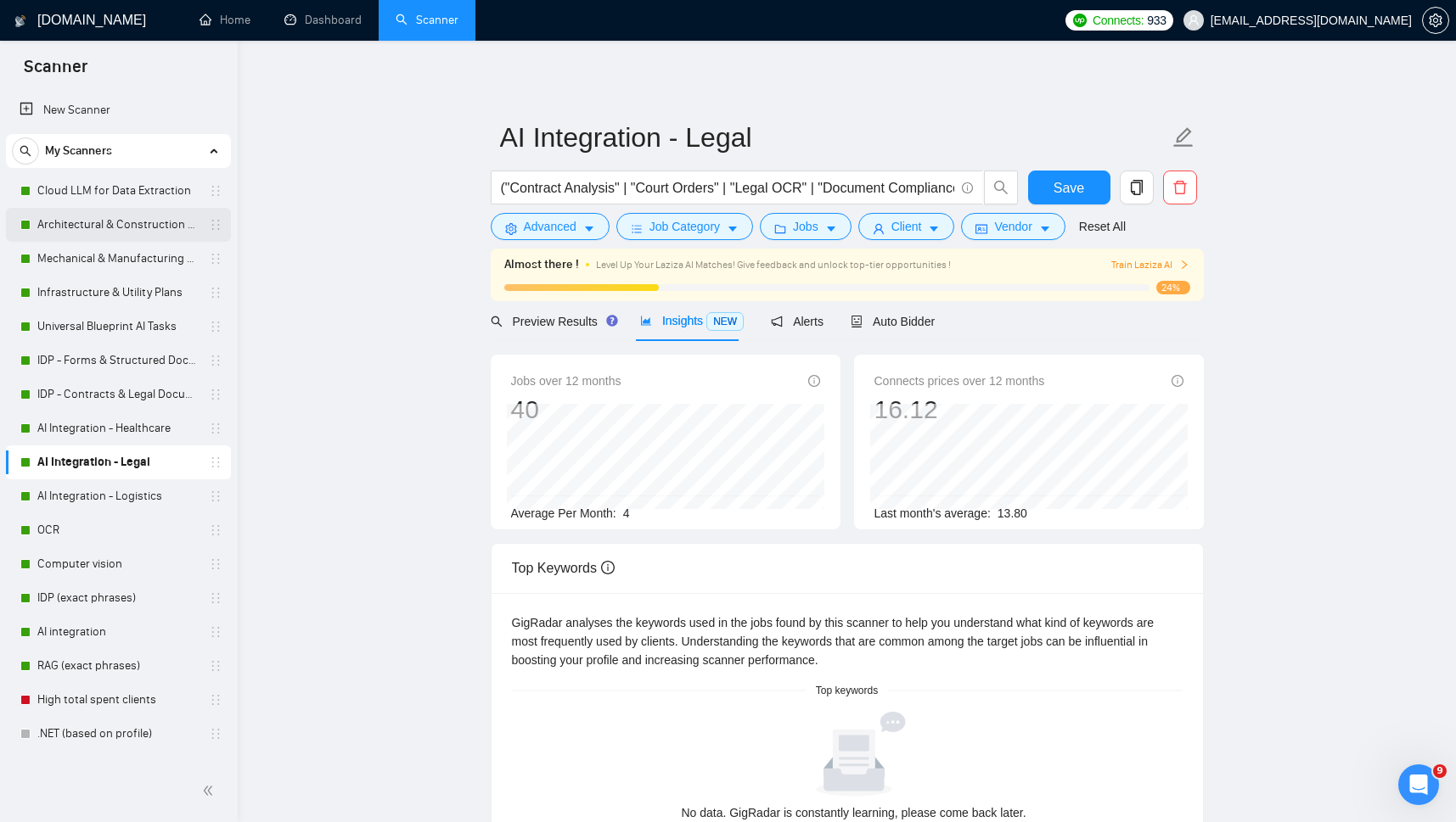
click at [109, 220] on link "Architectural & Construction Blueprints" at bounding box center [117, 224] width 161 height 34
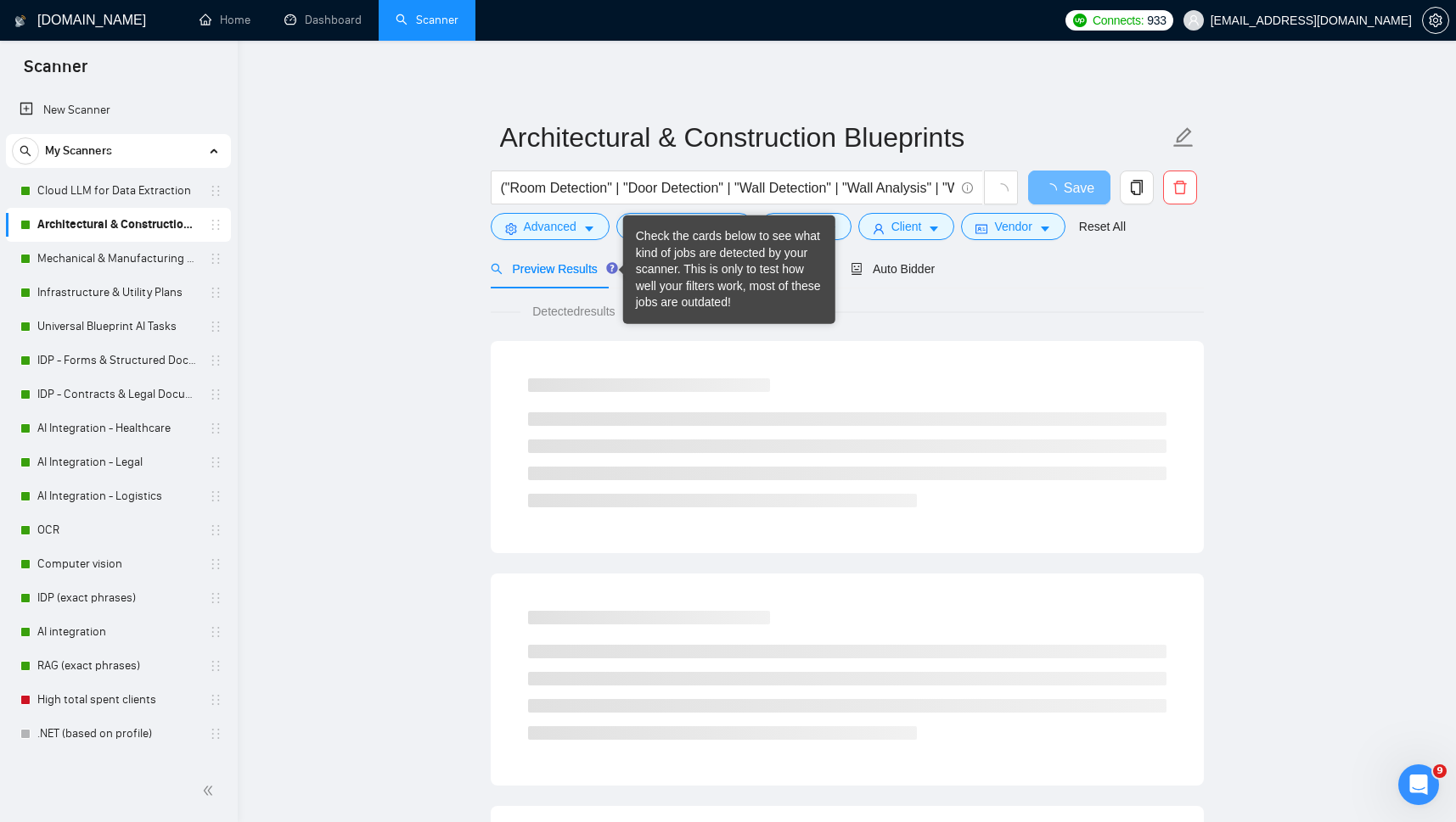
click at [675, 267] on div "Check the cards below to see what kind of jobs are detected by your scanner. Th…" at bounding box center [729, 270] width 187 height 84
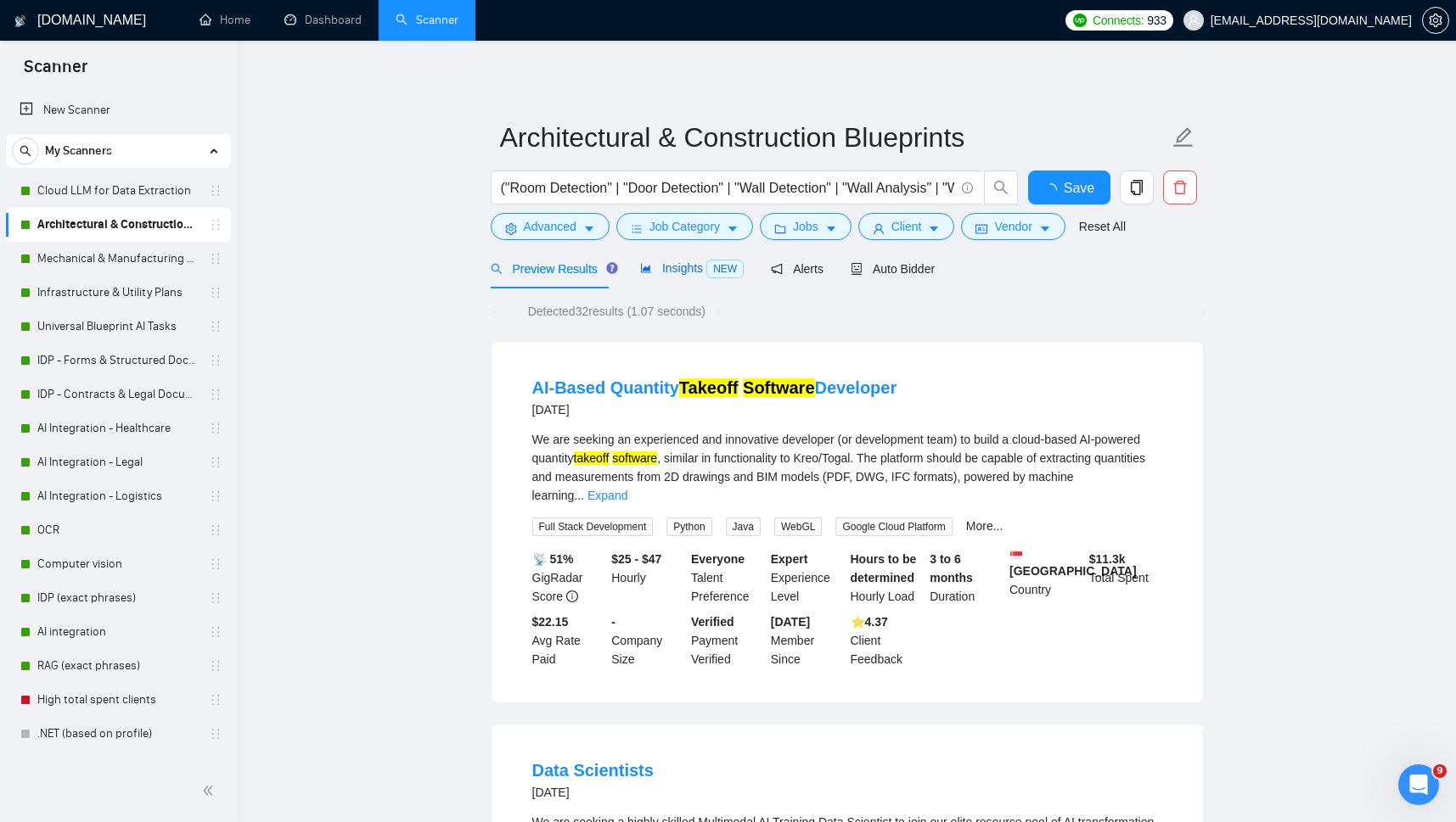
click at [676, 268] on span "Insights NEW" at bounding box center [692, 268] width 103 height 14
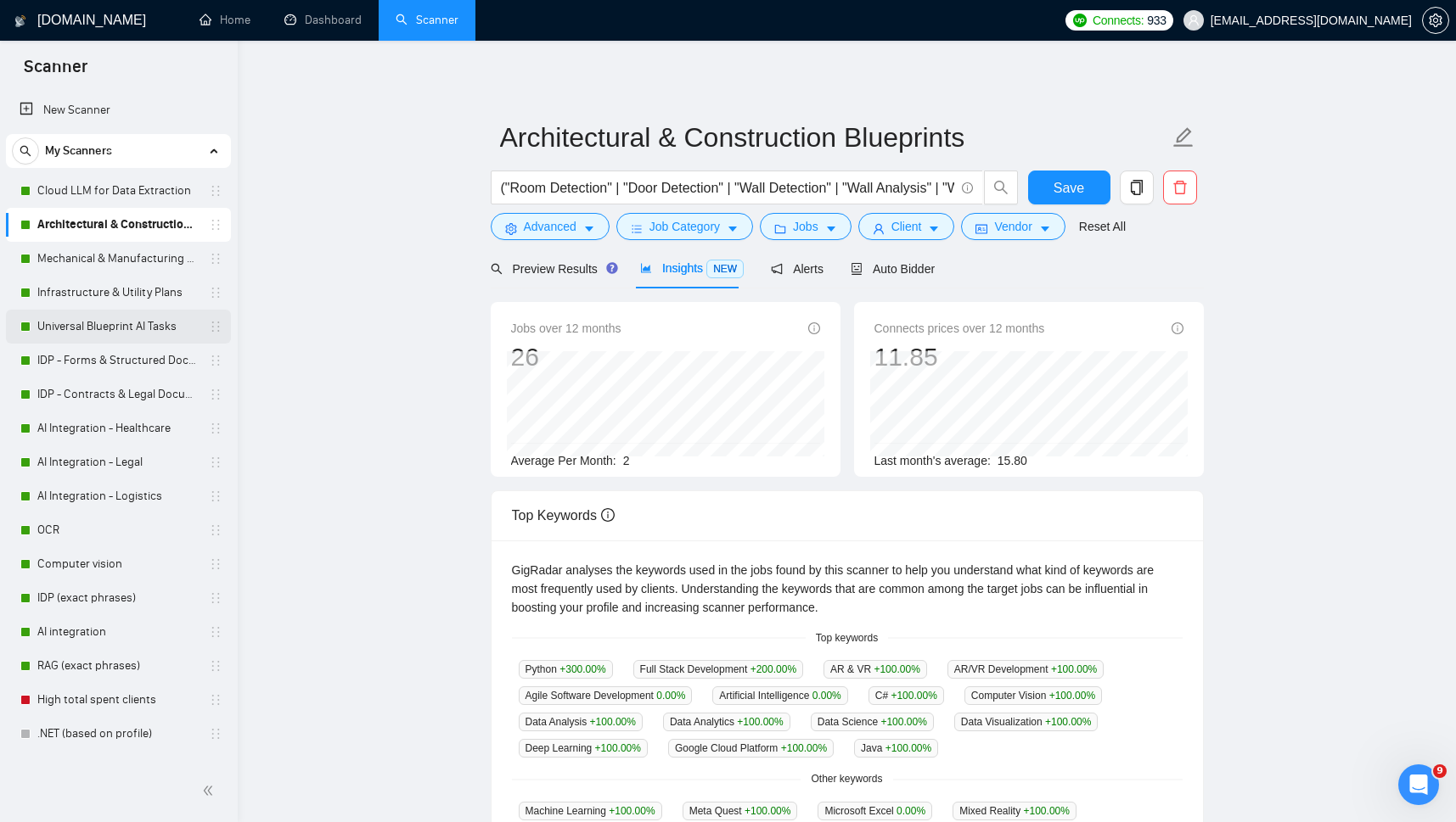
click at [68, 334] on link "Universal Blueprint AI Tasks" at bounding box center [117, 327] width 161 height 34
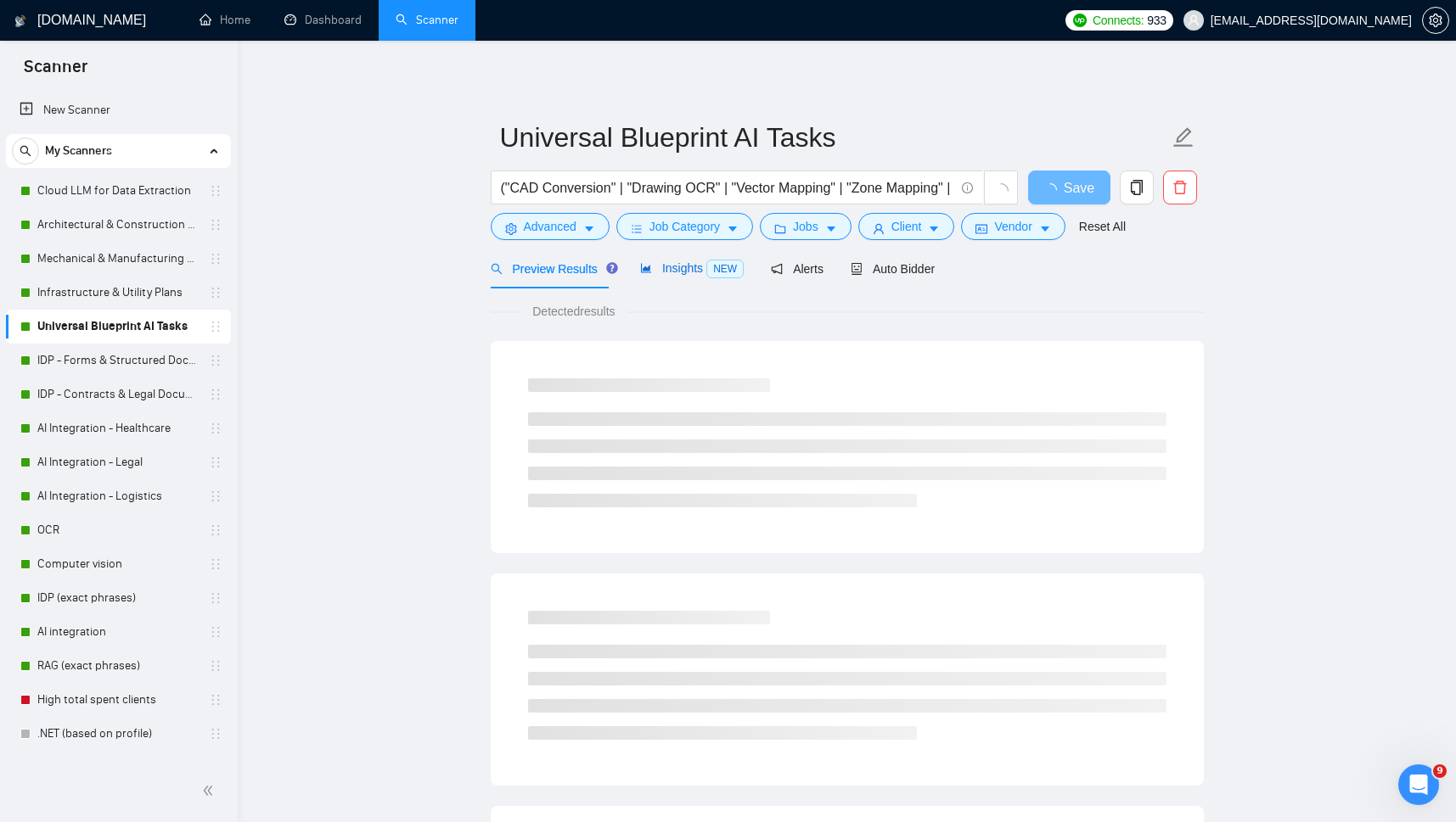
click at [674, 263] on span "Insights NEW" at bounding box center [692, 268] width 103 height 14
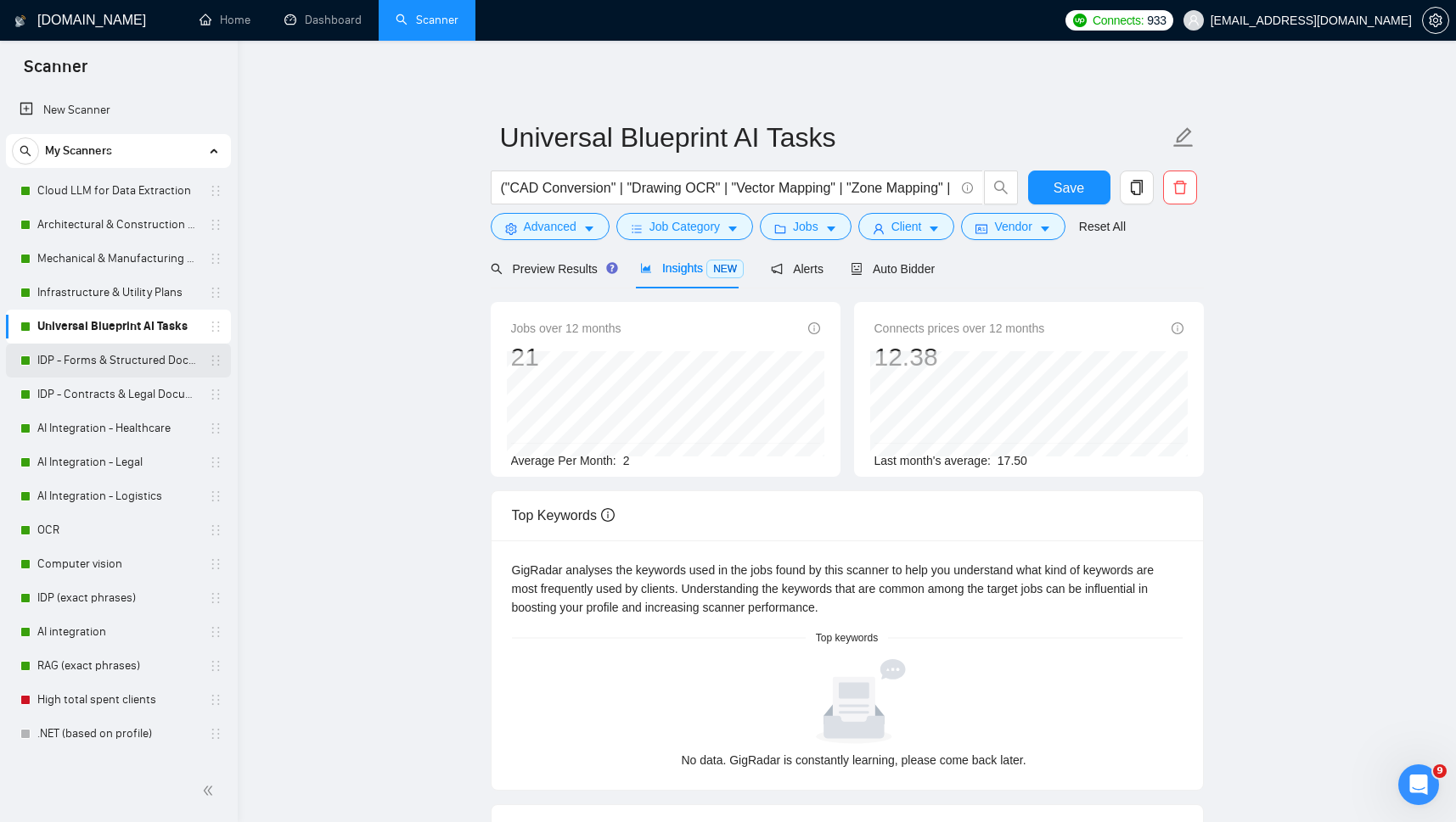
click at [101, 359] on link "IDP - Forms & Structured Documents" at bounding box center [117, 360] width 161 height 34
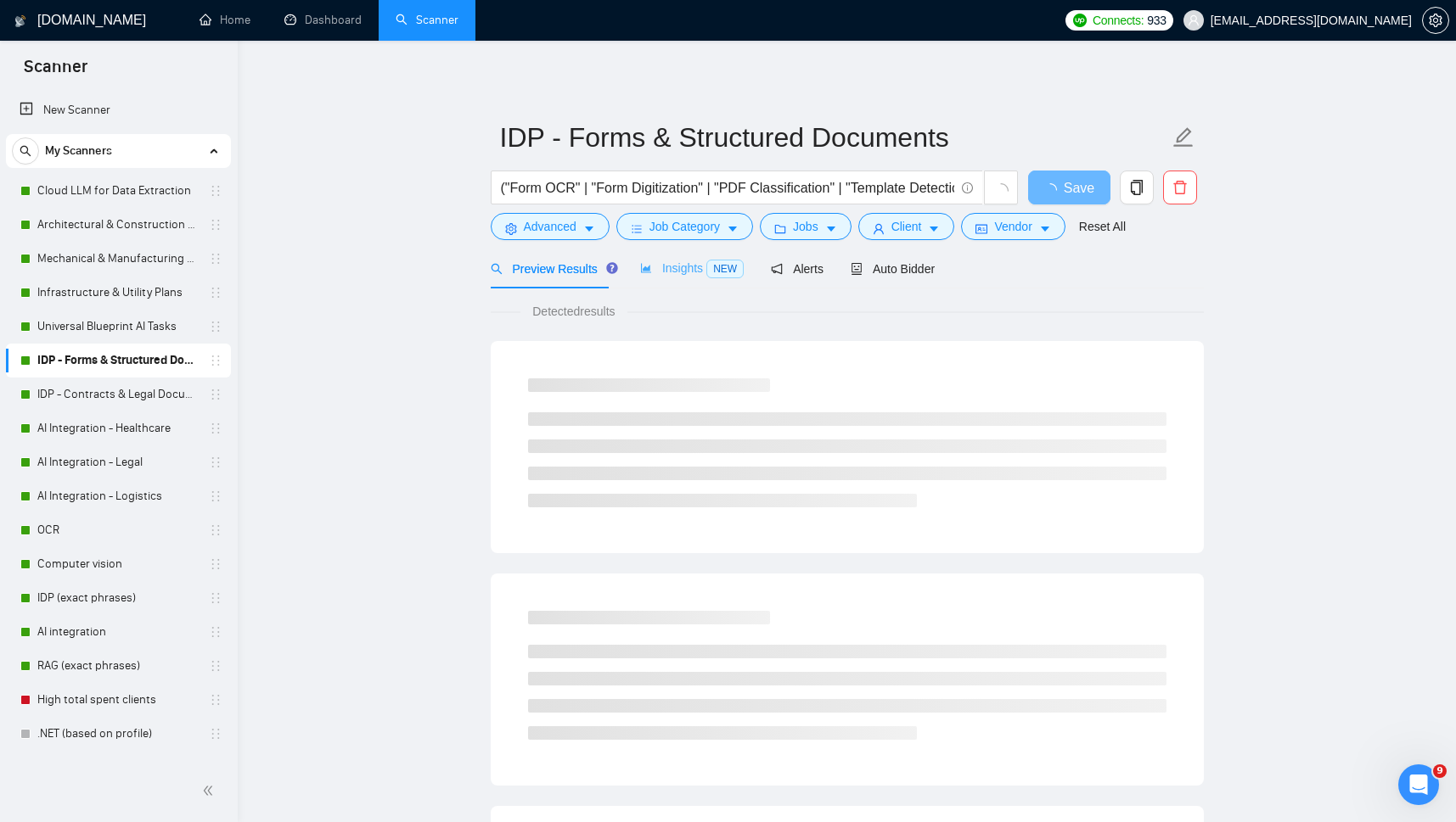
click at [678, 258] on div "Insights NEW" at bounding box center [692, 269] width 103 height 40
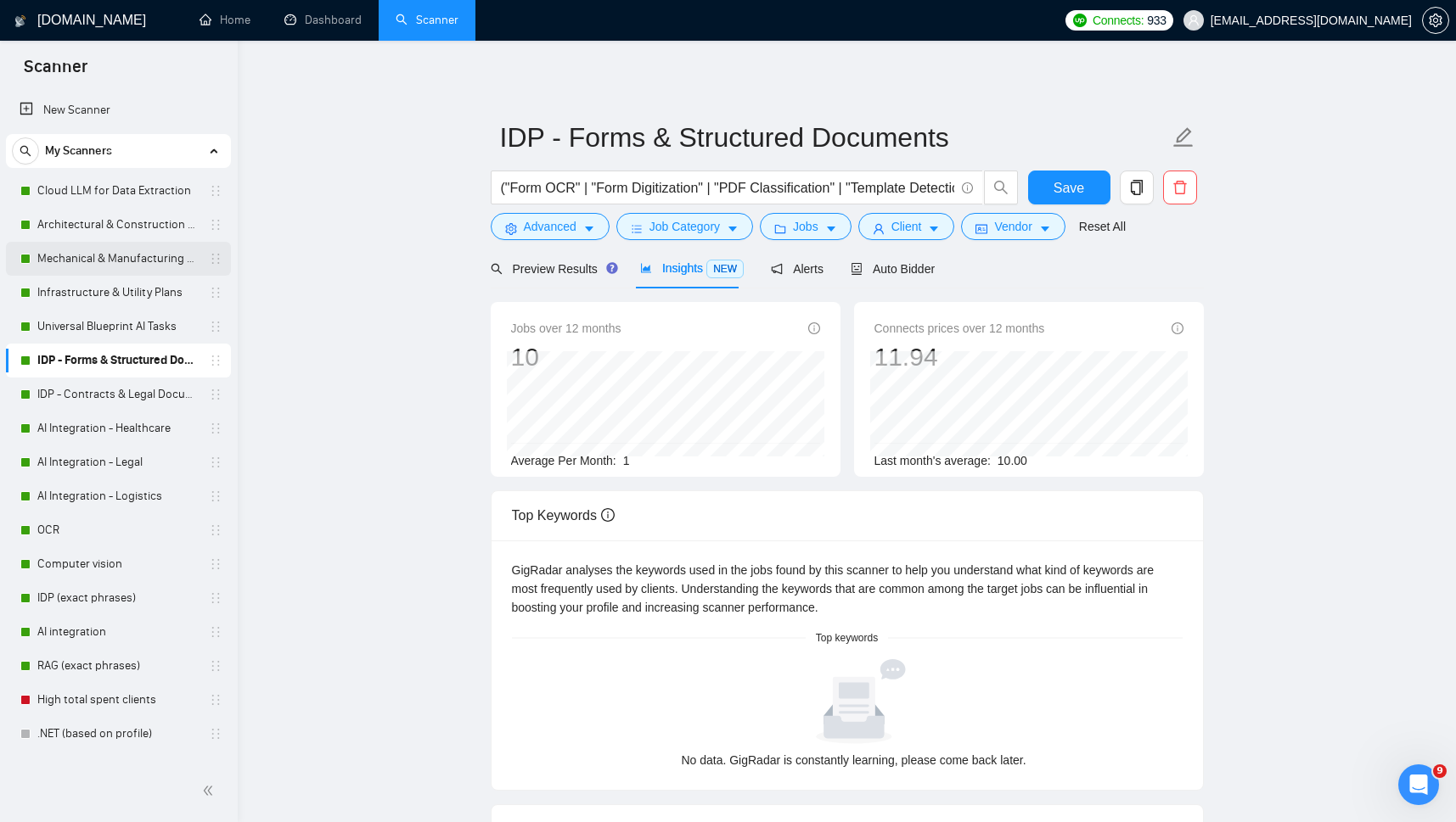
click at [105, 254] on link "Mechanical & Manufacturing Blueprints" at bounding box center [117, 258] width 161 height 34
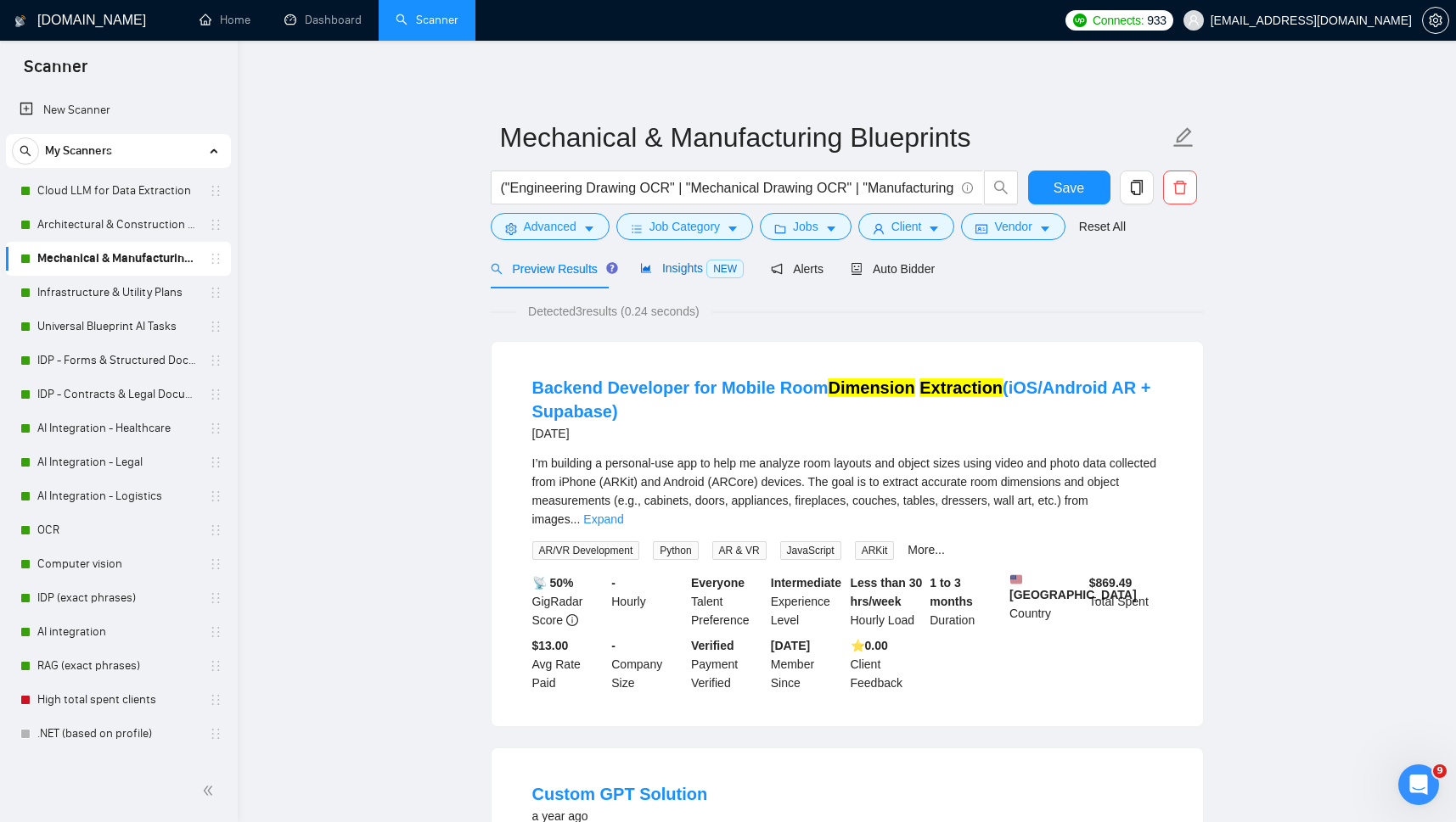
click at [663, 263] on span "Insights NEW" at bounding box center [692, 268] width 103 height 14
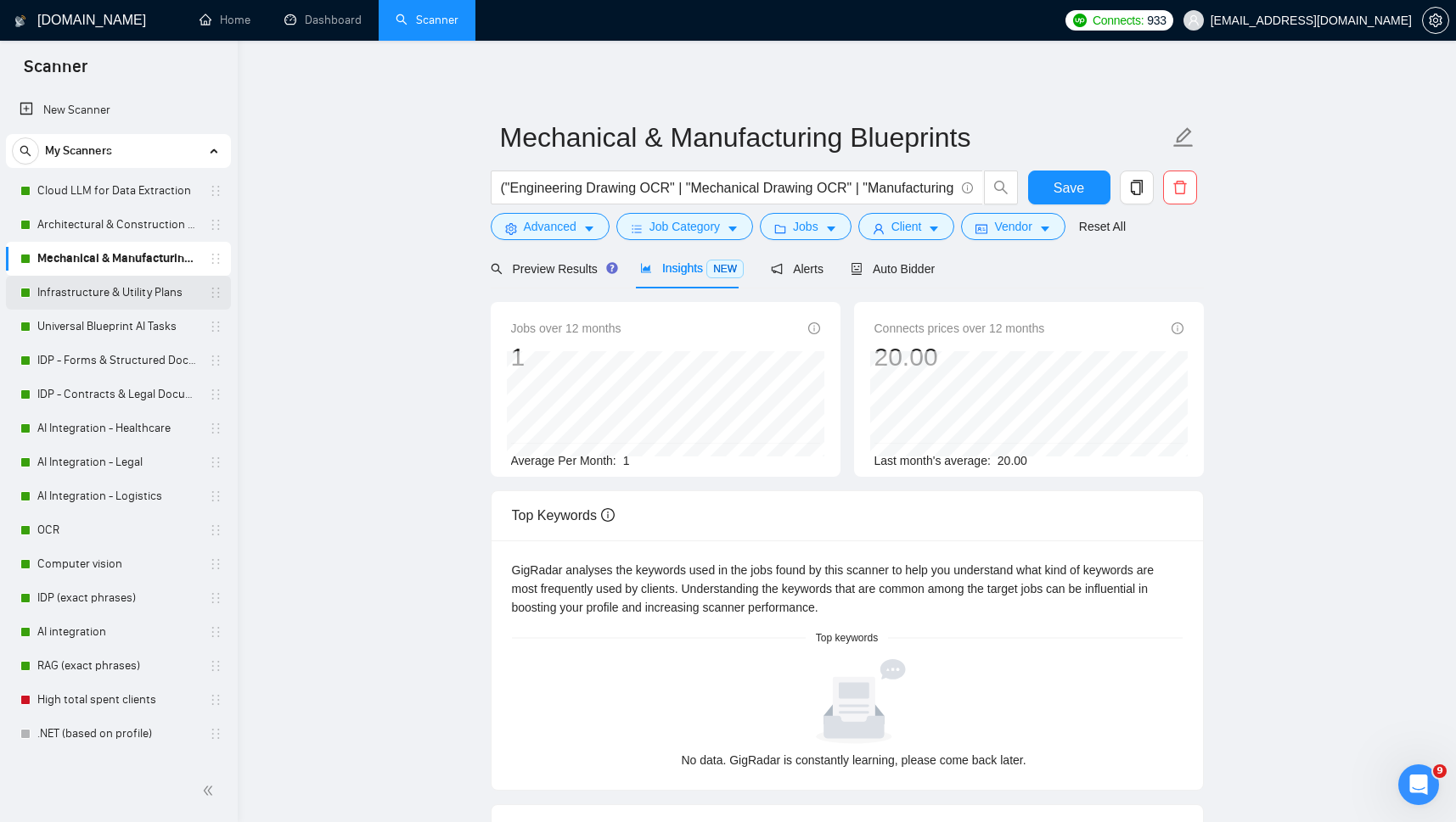
click at [89, 281] on link "Infrastructure & Utility Plans" at bounding box center [117, 292] width 161 height 34
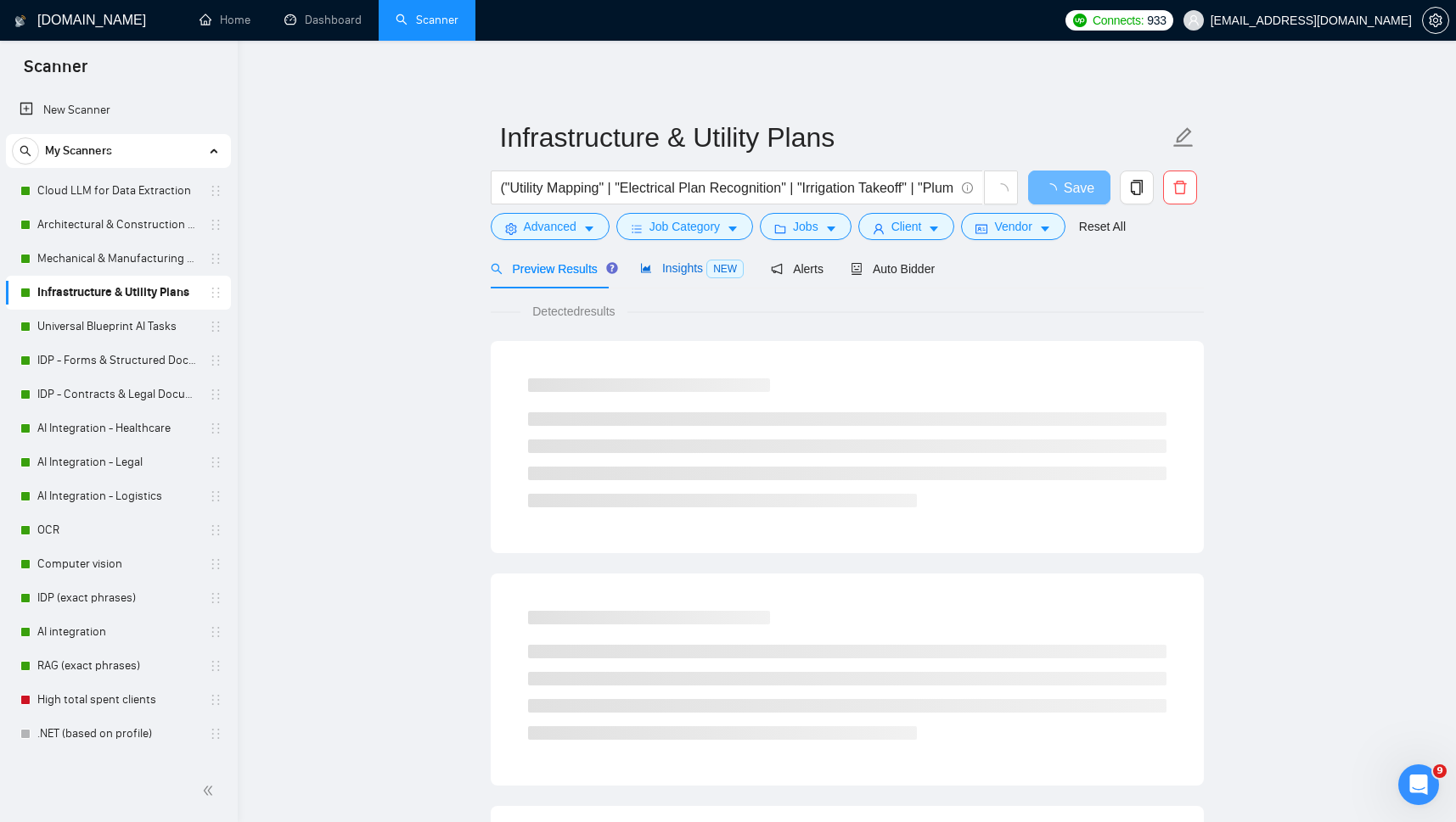
click at [678, 270] on span "Insights NEW" at bounding box center [692, 268] width 103 height 14
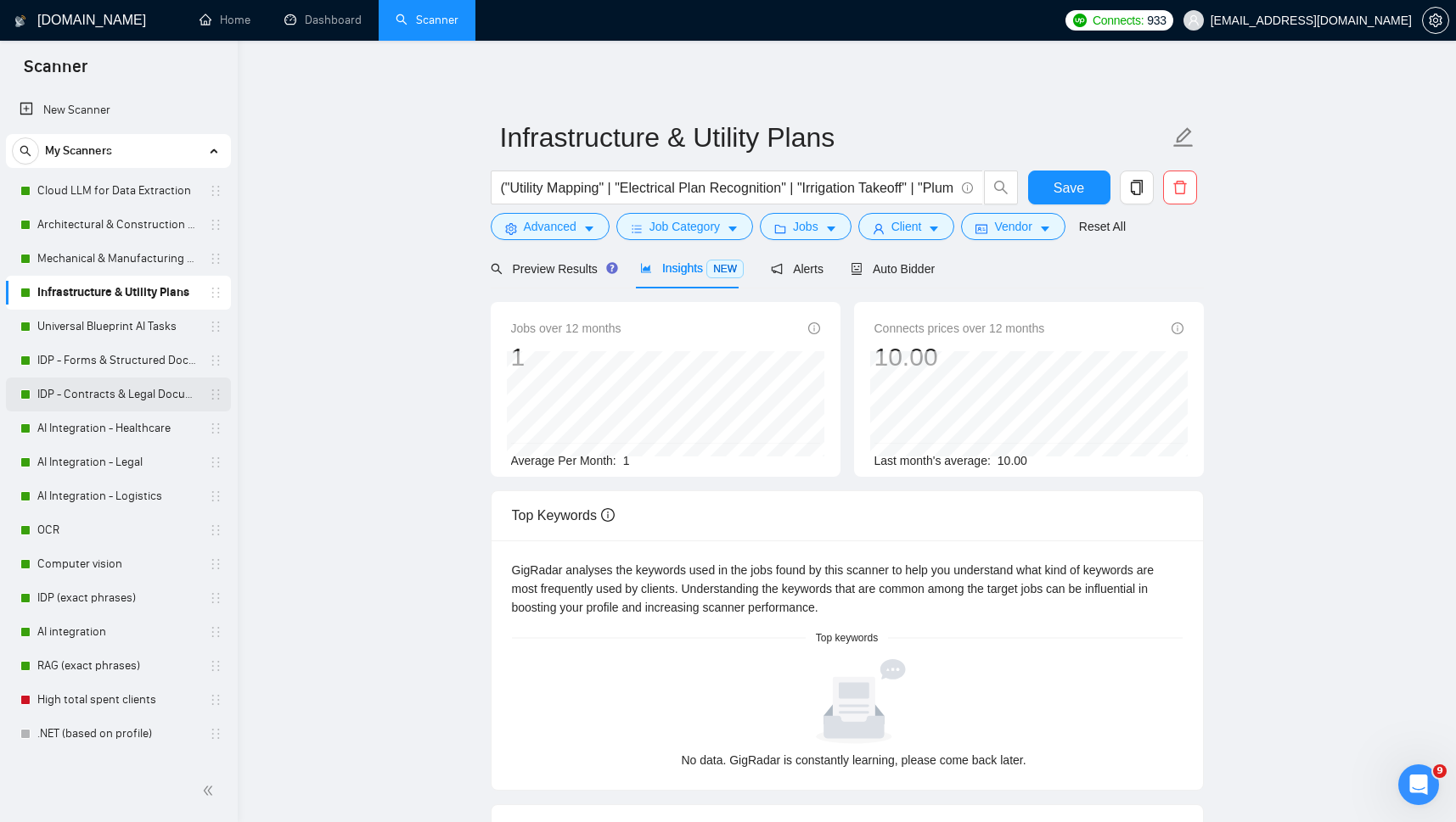
click at [111, 389] on link "IDP - Contracts & Legal Documents" at bounding box center [117, 394] width 161 height 34
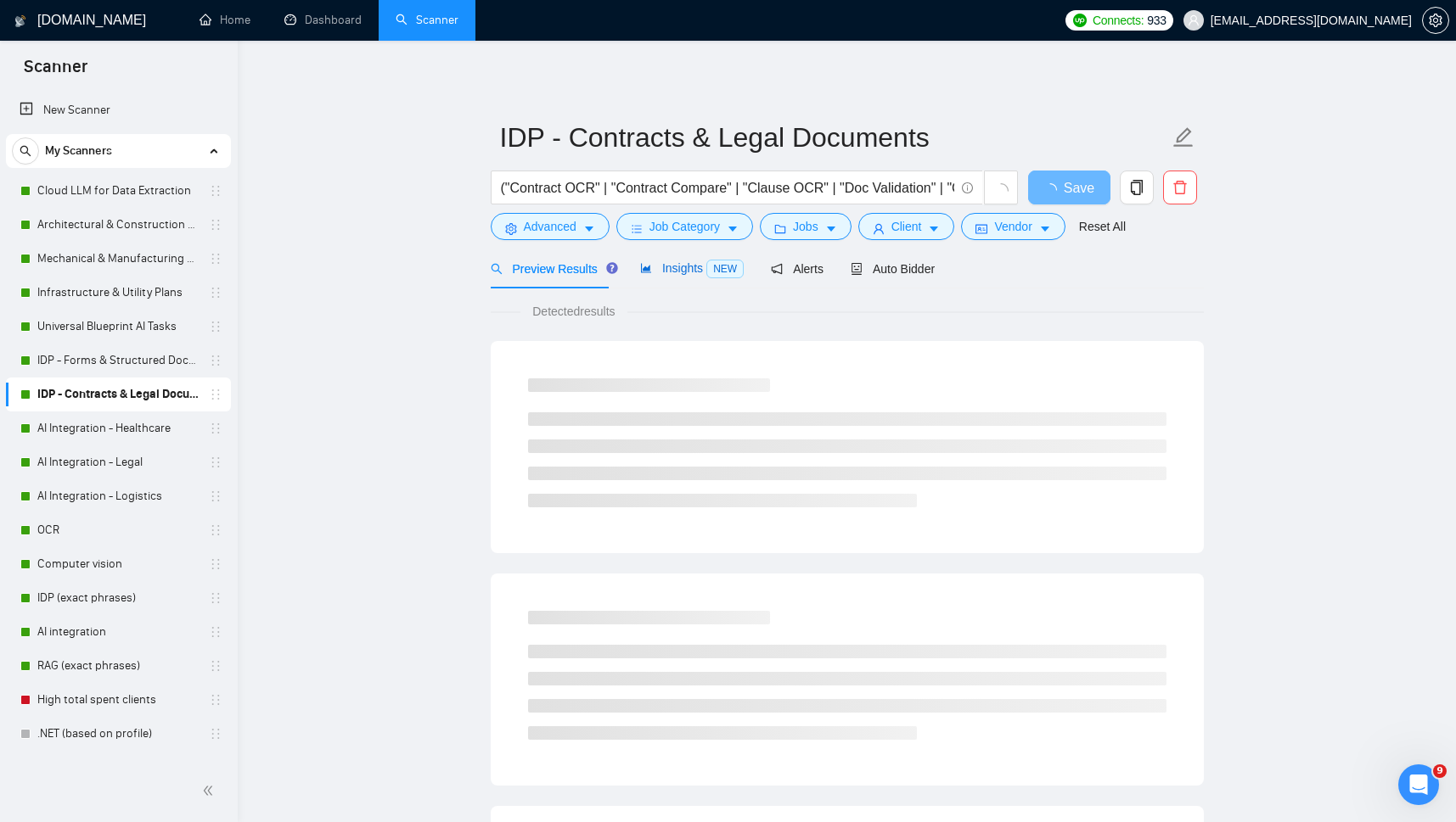
click at [678, 270] on span "Insights NEW" at bounding box center [692, 268] width 103 height 14
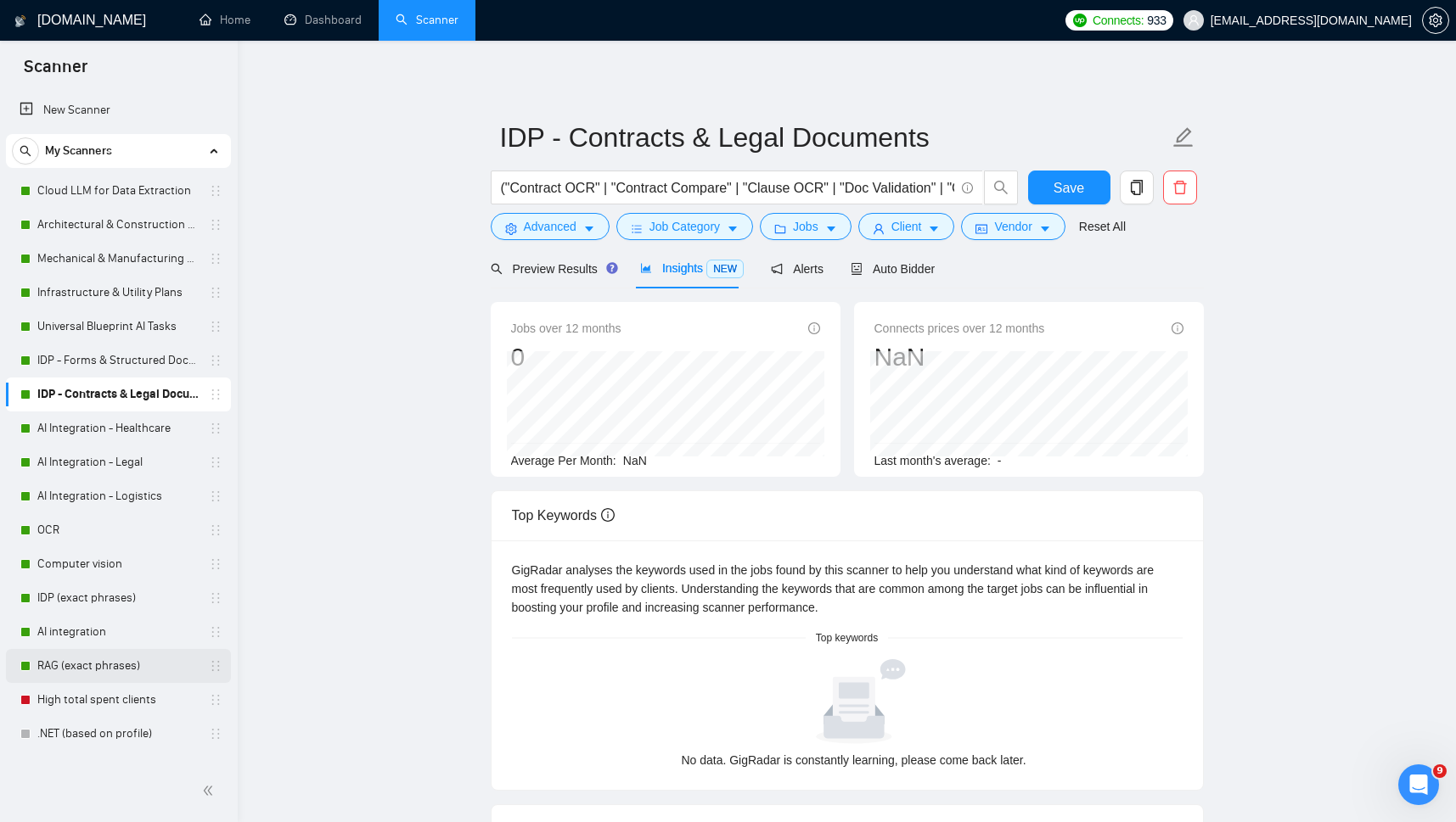
click at [75, 657] on link "RAG (exact phrases)" at bounding box center [117, 665] width 161 height 34
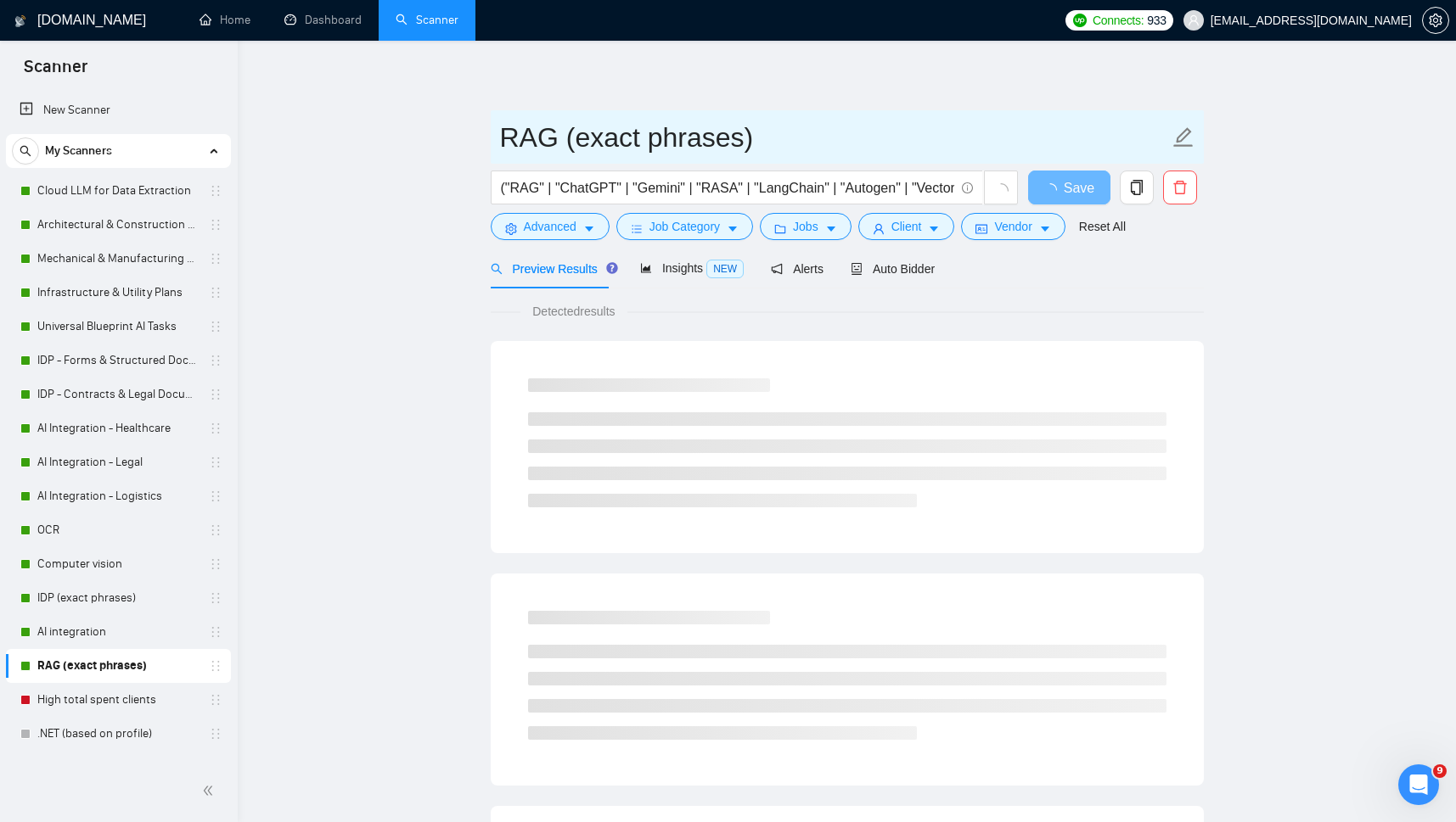
click at [561, 140] on input "RAG (exact phrases)" at bounding box center [834, 137] width 669 height 42
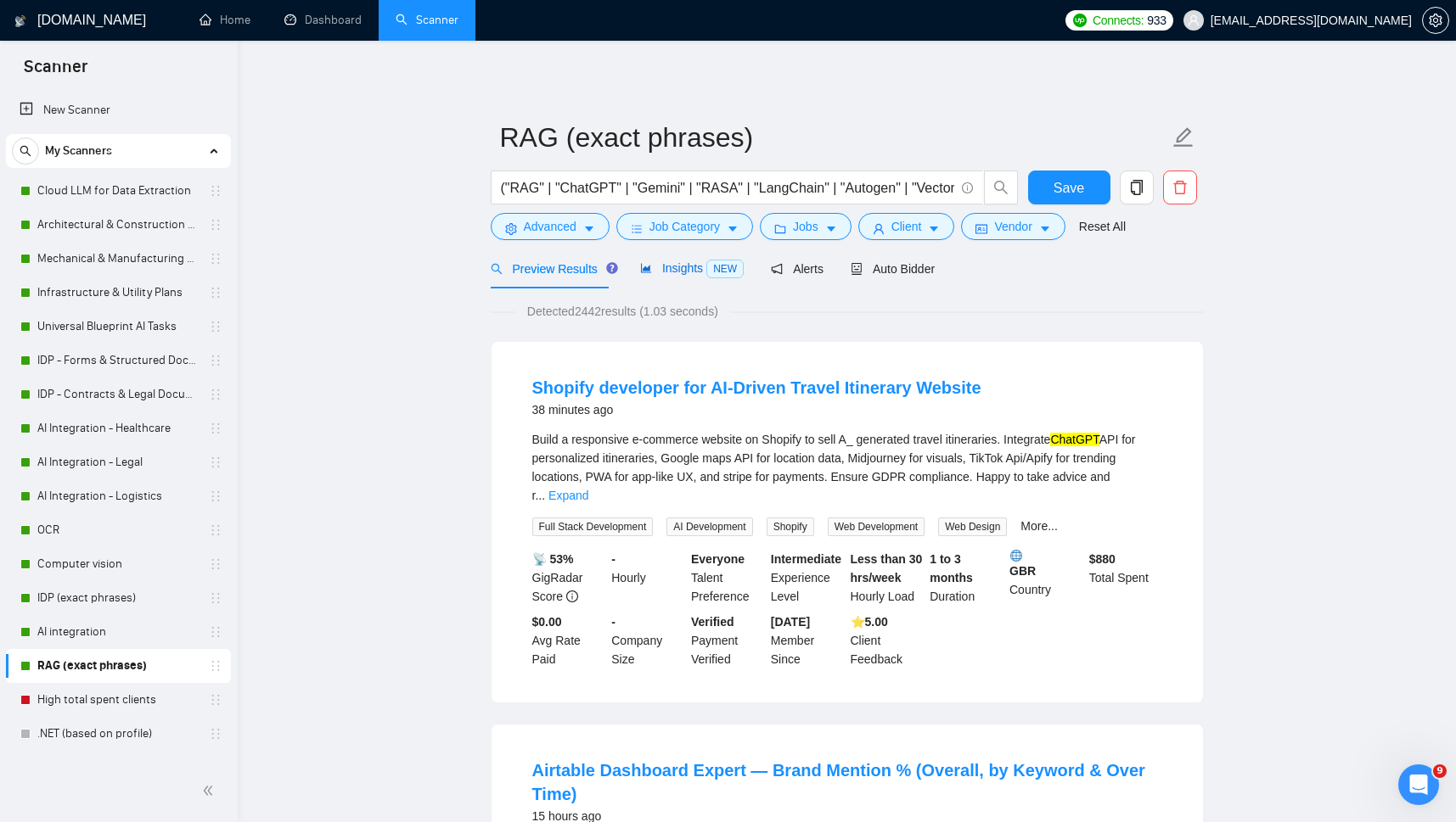
click at [688, 267] on span "Insights NEW" at bounding box center [692, 268] width 103 height 14
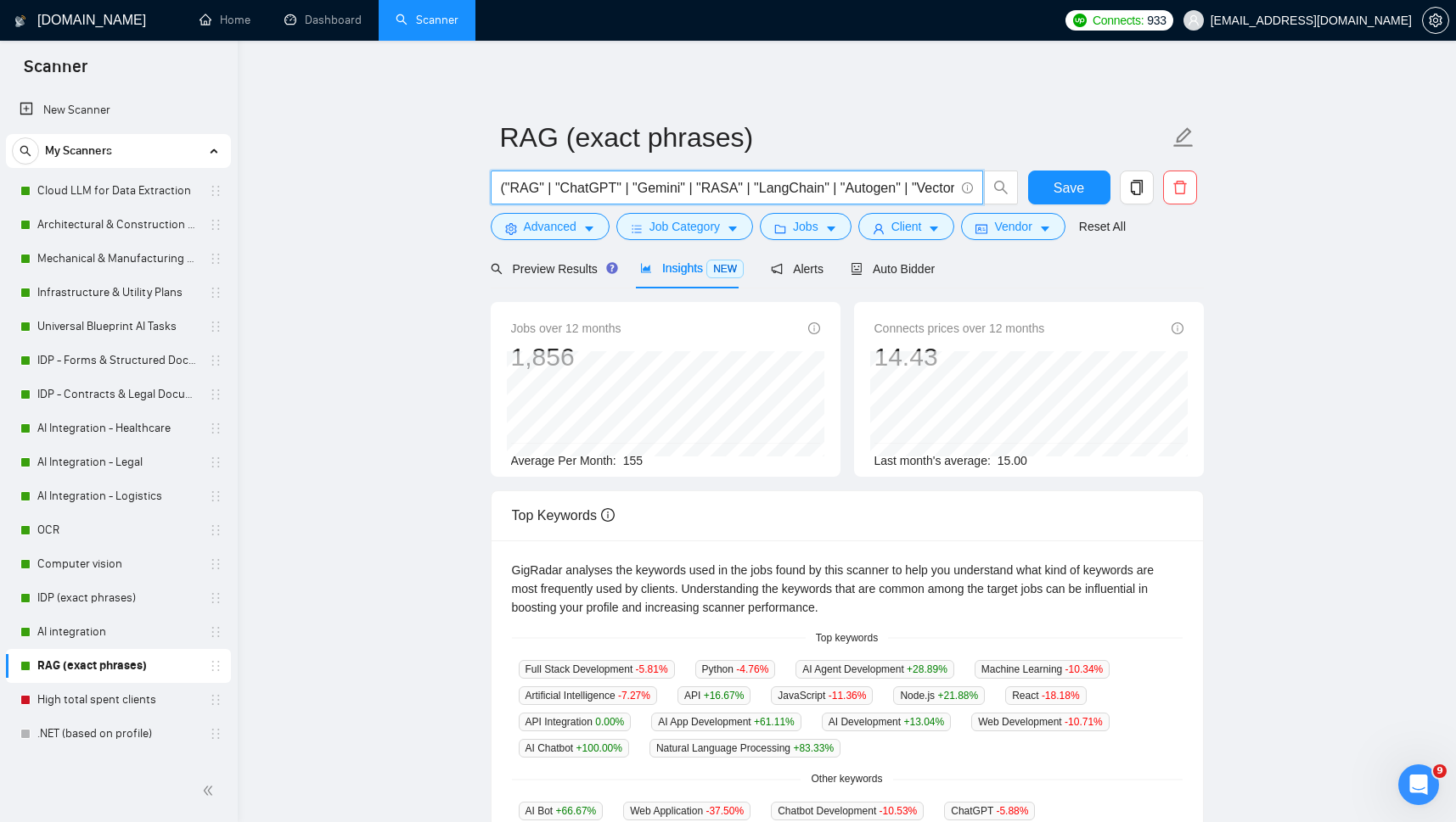
click at [541, 185] on input "("RAG" | "ChatGPT" | "Gemini" | "RASA" | "LangChain" | "Autogen" | "Vector DB" …" at bounding box center [728, 188] width 453 height 22
click at [890, 267] on span "Auto Bidder" at bounding box center [893, 269] width 84 height 14
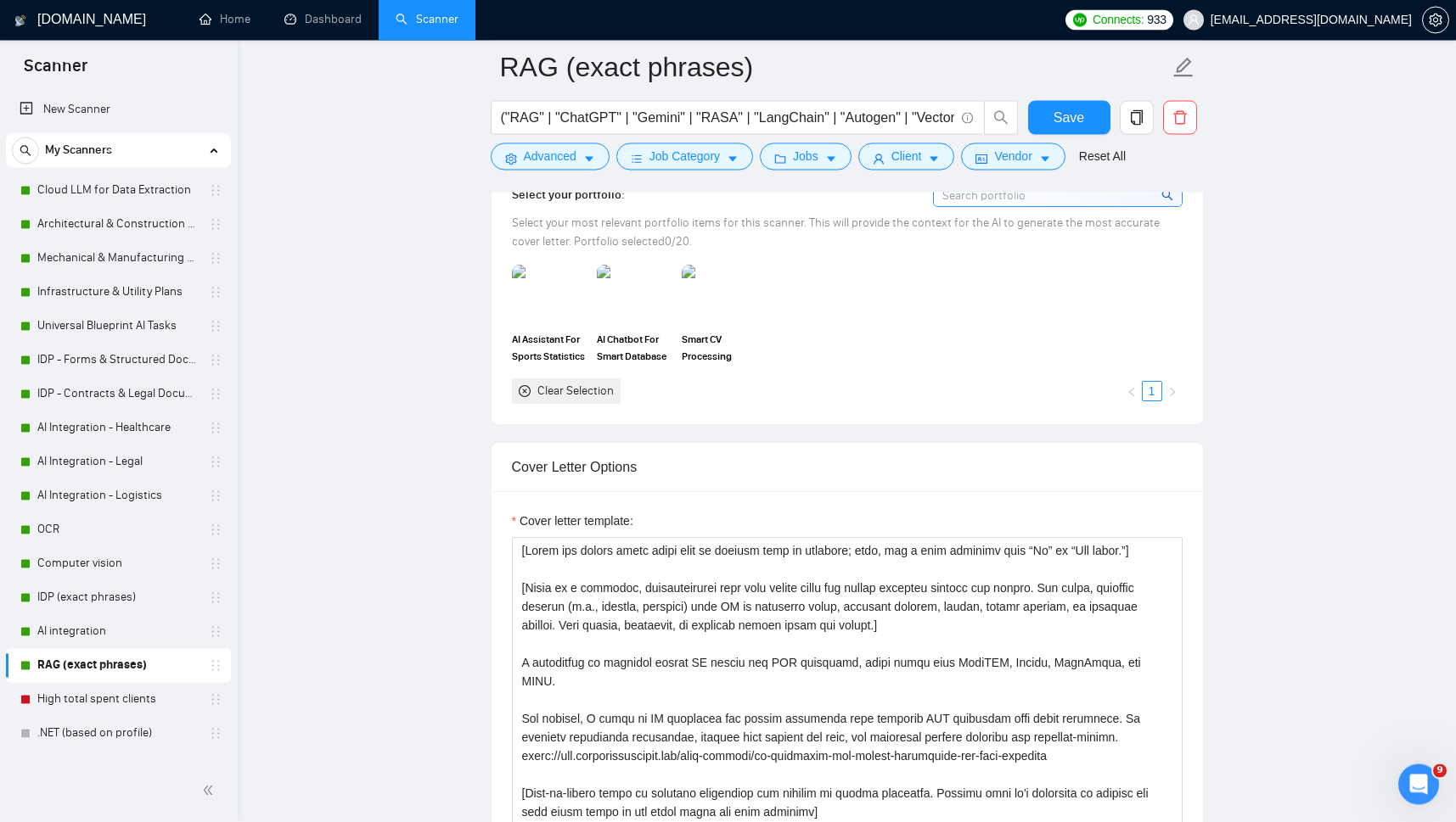
scroll to position [1653, 0]
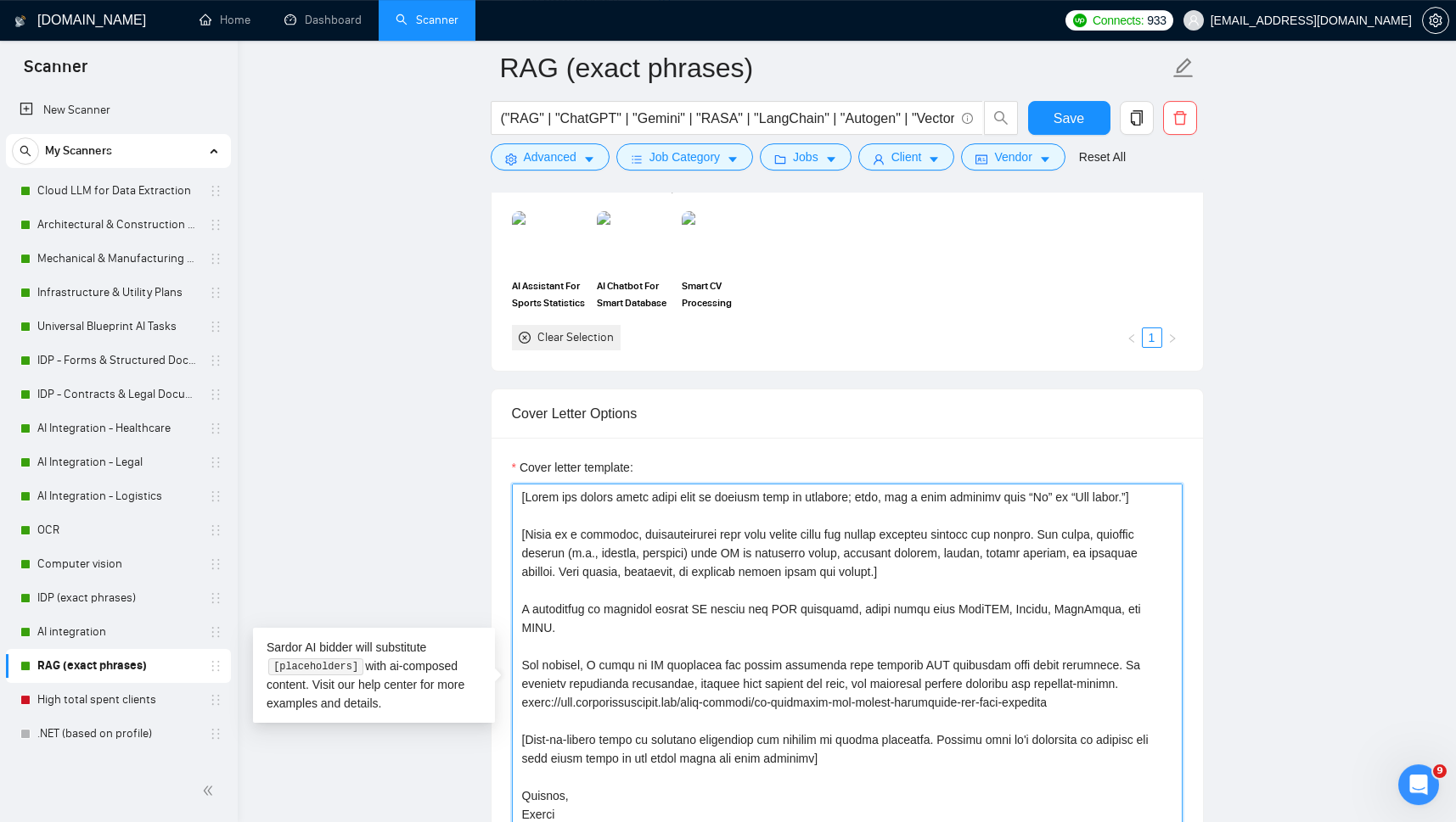
drag, startPoint x: 518, startPoint y: 624, endPoint x: 516, endPoint y: 633, distance: 9.2
click at [516, 633] on textarea "Cover letter template:" at bounding box center [847, 674] width 671 height 382
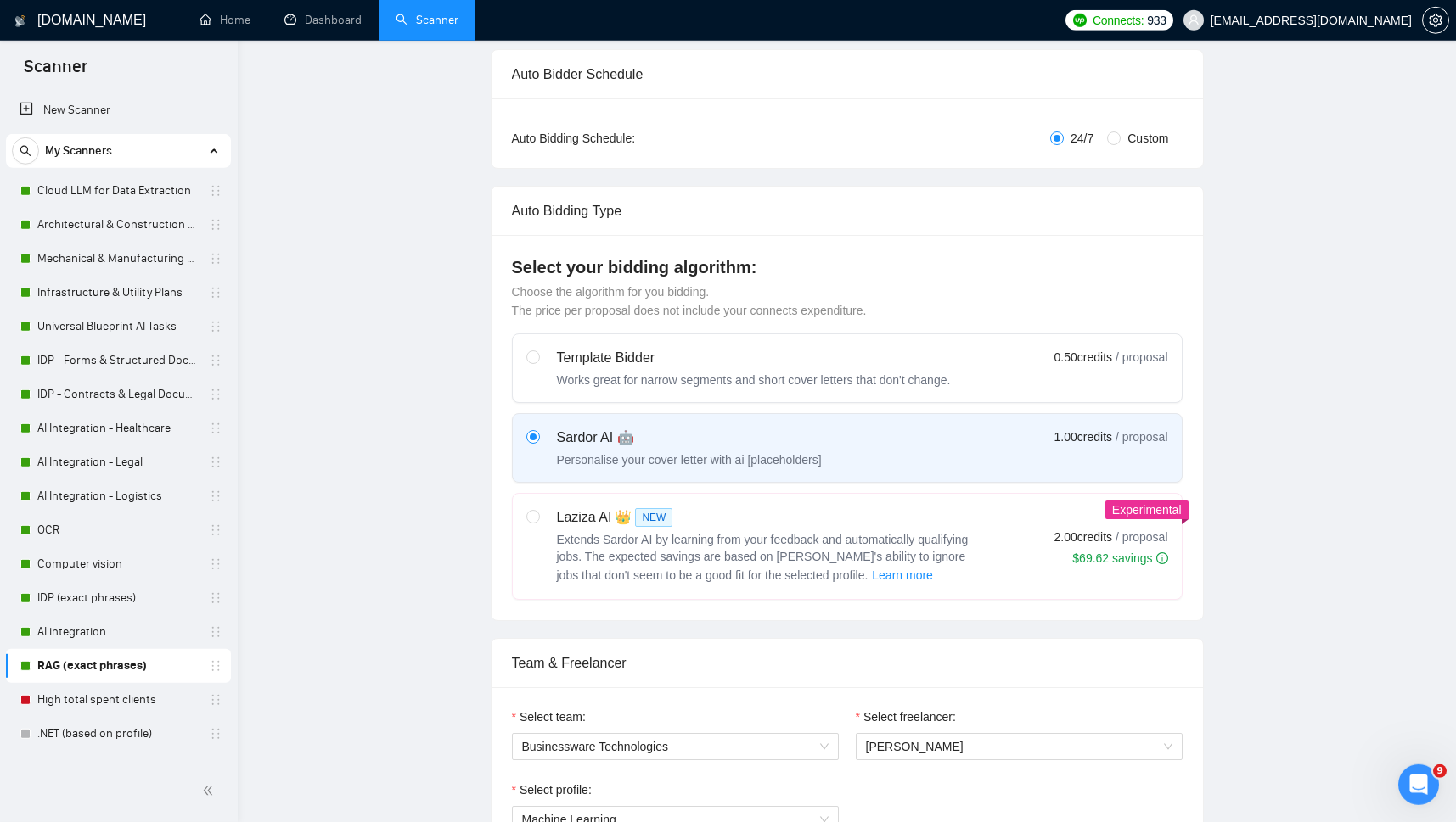
scroll to position [0, 0]
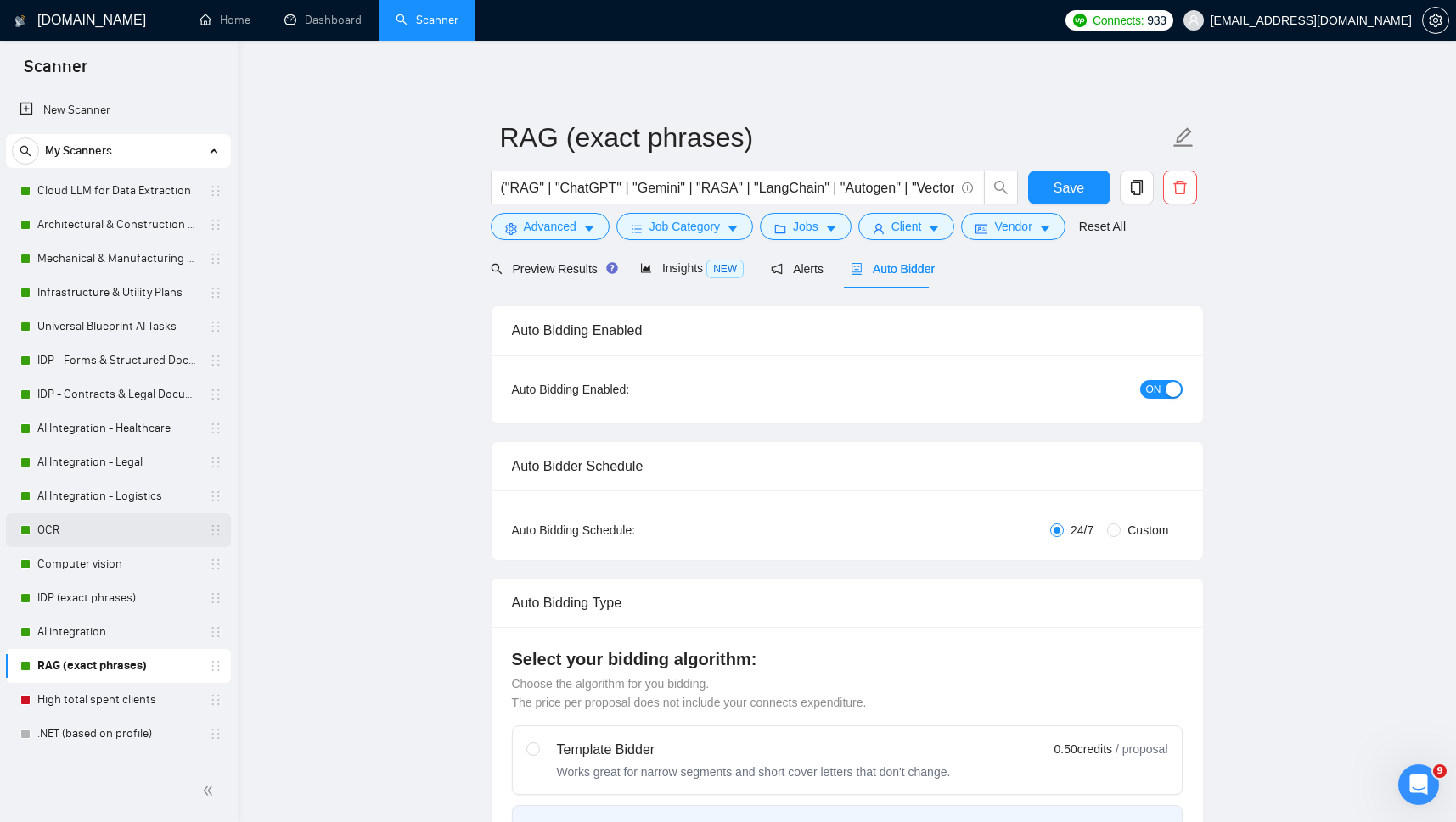
click at [37, 526] on div "OCR" at bounding box center [122, 530] width 202 height 34
click at [50, 530] on link "OCR" at bounding box center [117, 530] width 161 height 34
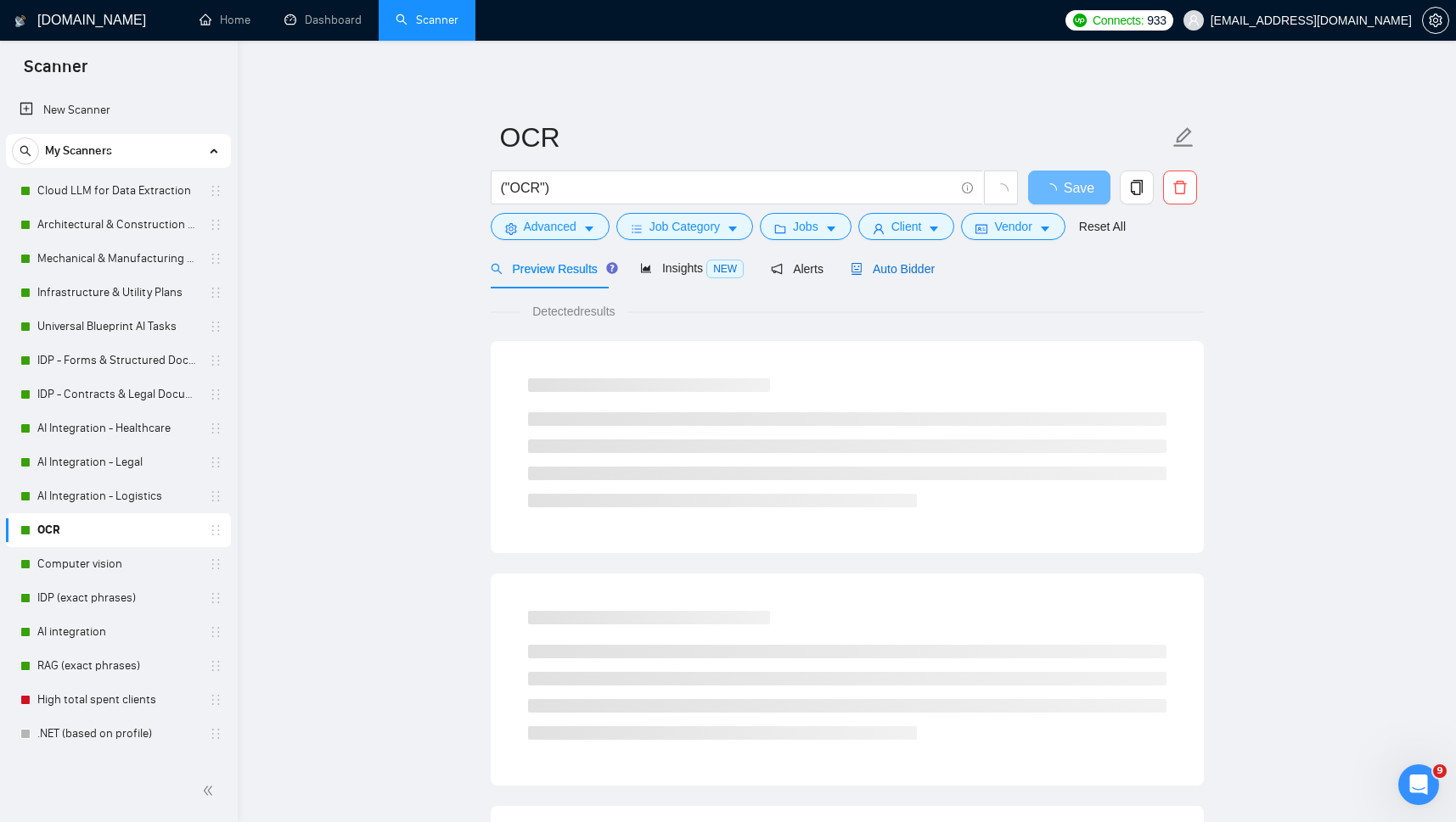
click at [899, 272] on span "Auto Bidder" at bounding box center [893, 269] width 84 height 14
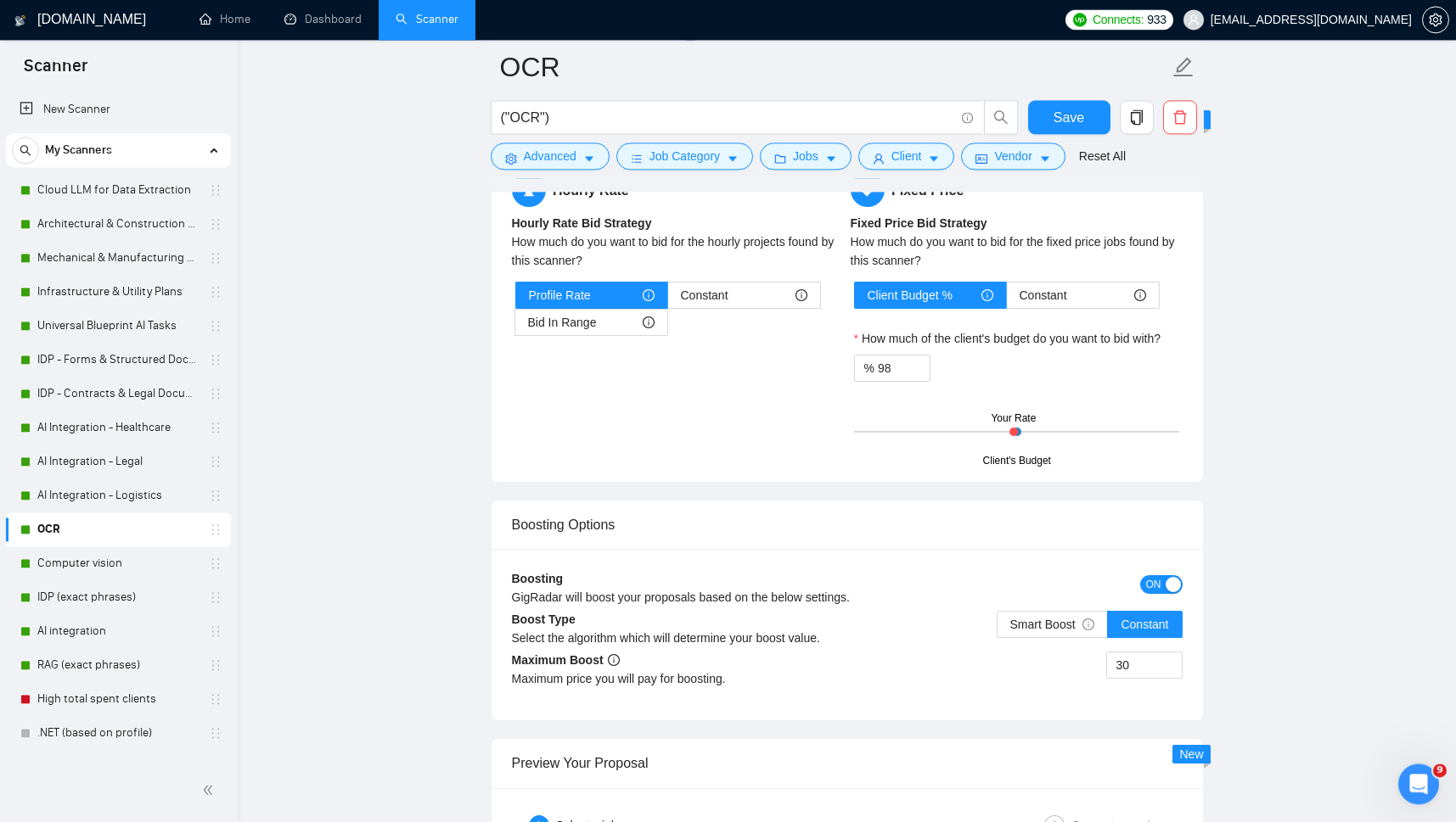
scroll to position [2874, 0]
